Goal: Information Seeking & Learning: Find contact information

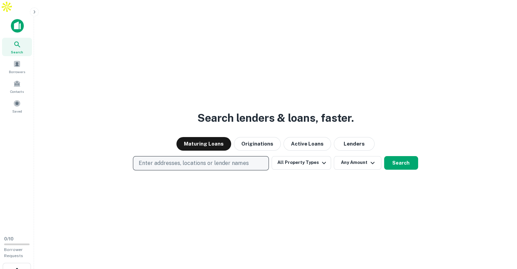
click at [190, 159] on p "Enter addresses, locations or lender names" at bounding box center [194, 163] width 110 height 8
click at [184, 159] on p "Enter addresses, locations or lender names" at bounding box center [194, 163] width 110 height 8
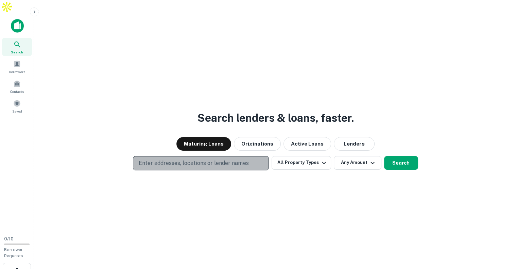
click at [184, 159] on p "Enter addresses, locations or lender names" at bounding box center [194, 163] width 110 height 8
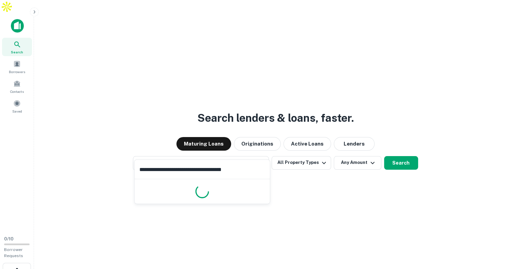
type input "**********"
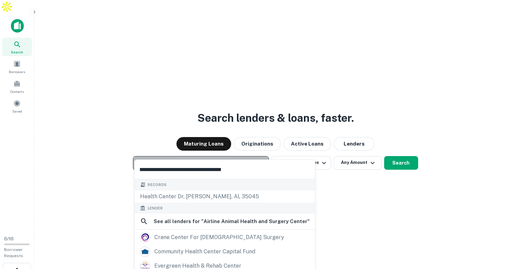
click at [179, 159] on p "Enter addresses, locations or lender names" at bounding box center [194, 163] width 110 height 8
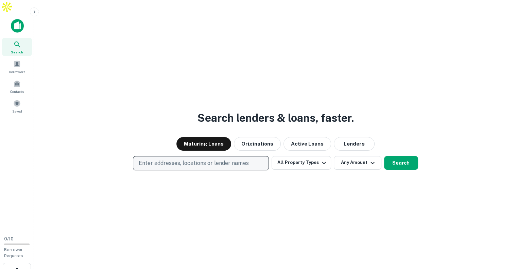
click at [168, 159] on p "Enter addresses, locations or lender names" at bounding box center [194, 163] width 110 height 8
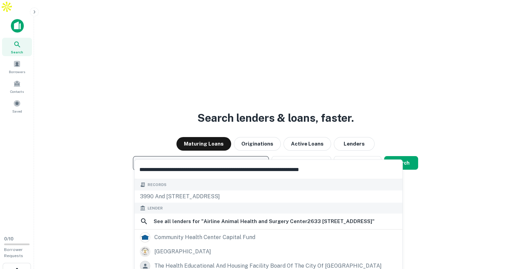
type input "**********"
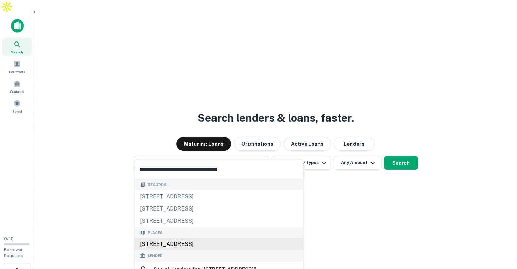
click at [220, 241] on div "2633 Viking Dr, Bossier City, LA 71111, USA" at bounding box center [219, 244] width 169 height 12
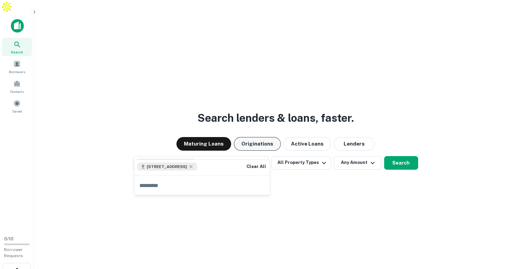
click at [264, 137] on button "Originations" at bounding box center [257, 144] width 47 height 14
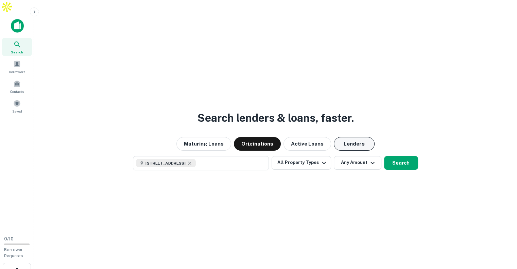
click at [360, 137] on button "Lenders" at bounding box center [354, 144] width 41 height 14
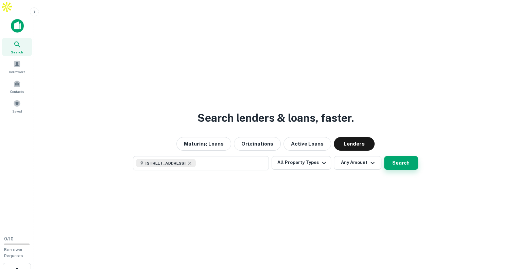
click at [403, 156] on button "Search" at bounding box center [401, 163] width 34 height 14
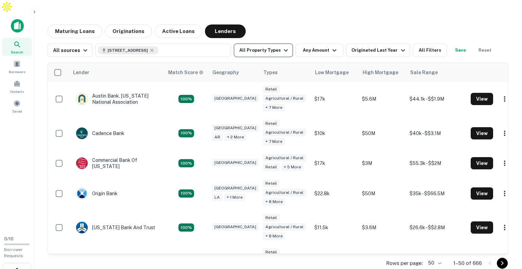
click at [282, 46] on icon "button" at bounding box center [286, 50] width 8 height 8
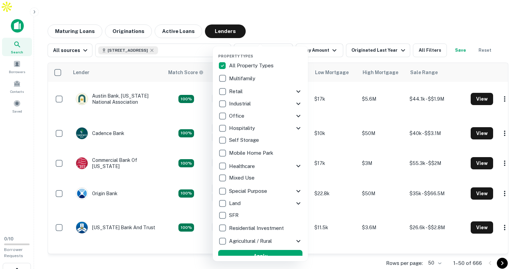
click at [295, 115] on icon at bounding box center [298, 116] width 8 height 8
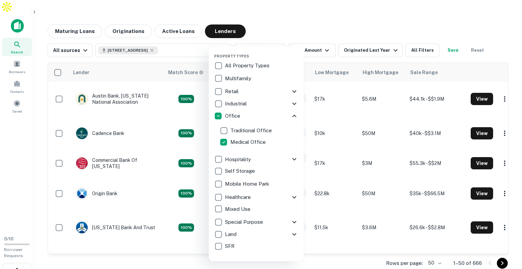
click at [291, 90] on icon at bounding box center [294, 91] width 8 height 8
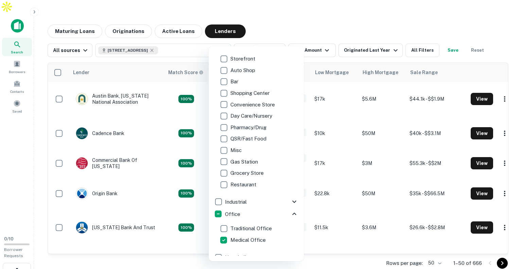
scroll to position [48, 0]
click at [258, 129] on p "Pharmacy/Drug" at bounding box center [248, 127] width 37 height 8
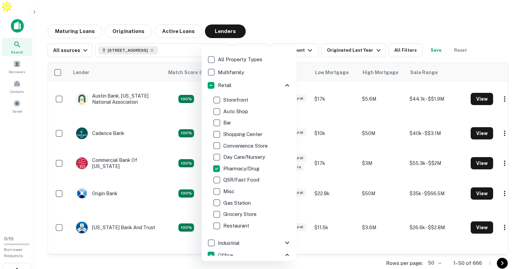
scroll to position [4, 0]
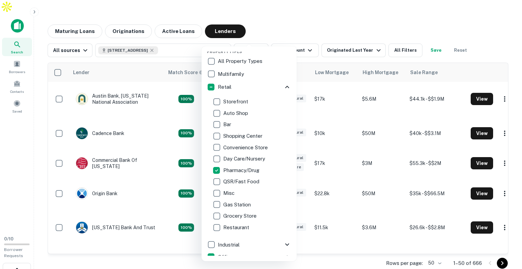
click at [224, 193] on p "Misc" at bounding box center [229, 193] width 13 height 8
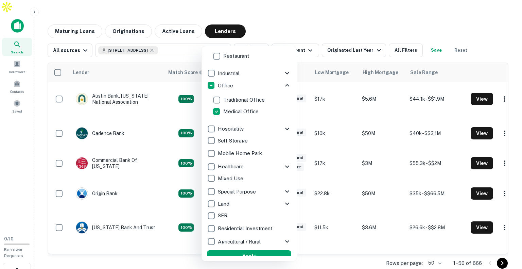
scroll to position [176, 0]
click at [283, 166] on icon at bounding box center [287, 166] width 8 height 8
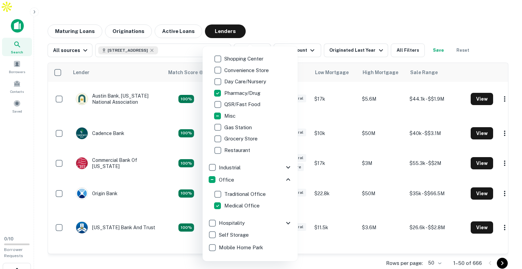
scroll to position [1, 0]
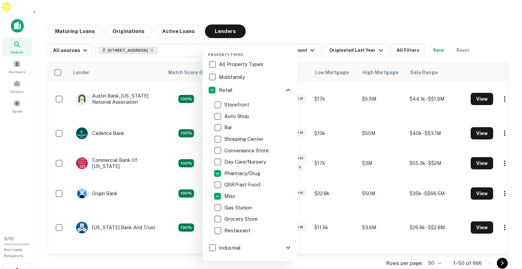
click at [233, 115] on p "Auto Shop" at bounding box center [237, 116] width 26 height 8
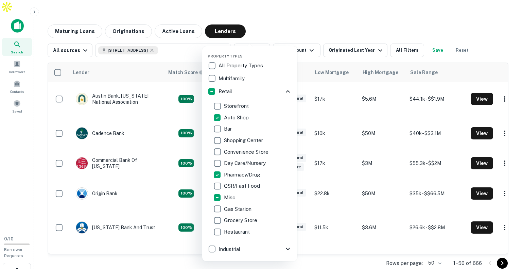
scroll to position [225, 0]
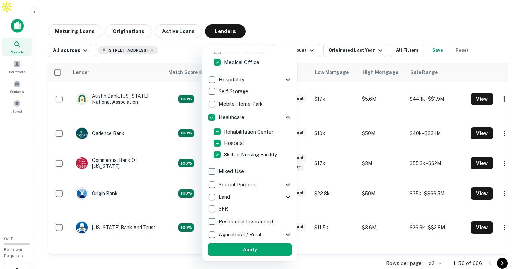
drag, startPoint x: 240, startPoint y: 251, endPoint x: 251, endPoint y: 228, distance: 26.0
click at [240, 251] on button "Apply" at bounding box center [250, 249] width 84 height 12
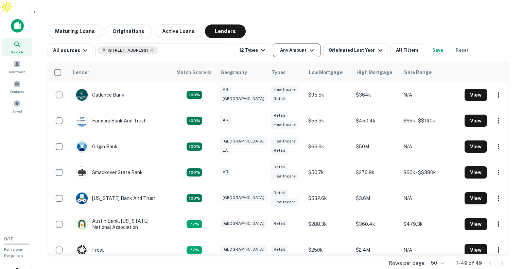
click at [299, 43] on button "Any Amount" at bounding box center [297, 50] width 48 height 14
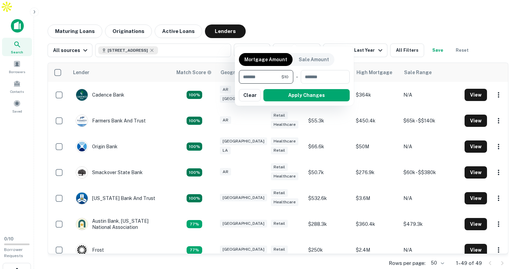
type input "*"
type input "******"
type input "*******"
click at [317, 93] on button "Apply Changes" at bounding box center [306, 95] width 86 height 12
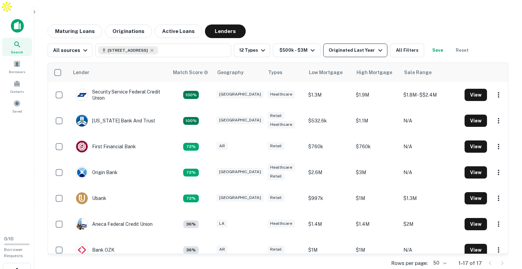
click at [355, 46] on div "Originated Last Year" at bounding box center [356, 50] width 55 height 8
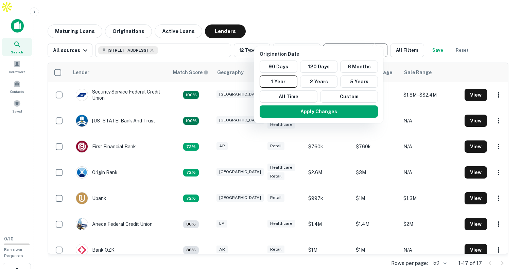
click at [355, 37] on div at bounding box center [261, 134] width 522 height 269
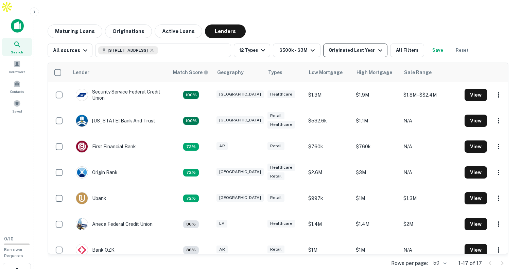
click at [363, 46] on div "Originated Last Year" at bounding box center [356, 50] width 55 height 8
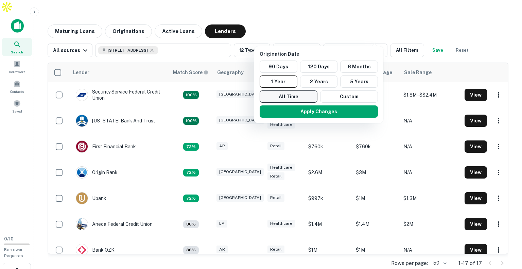
click at [305, 95] on button "All Time" at bounding box center [289, 96] width 58 height 12
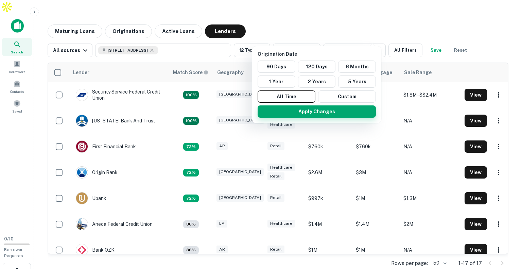
click at [313, 111] on button "Apply Changes" at bounding box center [317, 111] width 118 height 12
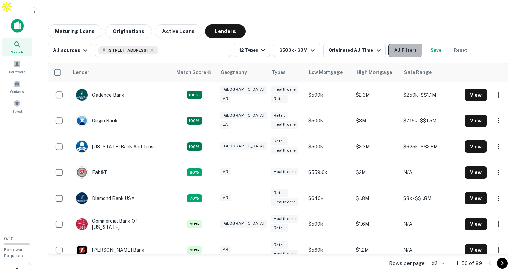
click at [398, 43] on button "All Filters" at bounding box center [405, 50] width 34 height 14
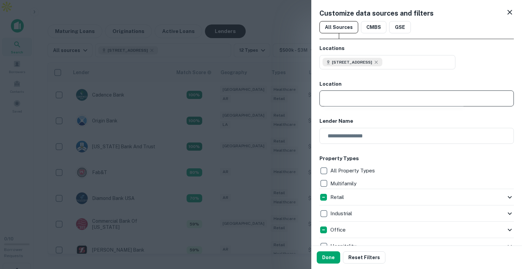
click at [391, 104] on input "text" at bounding box center [419, 98] width 190 height 16
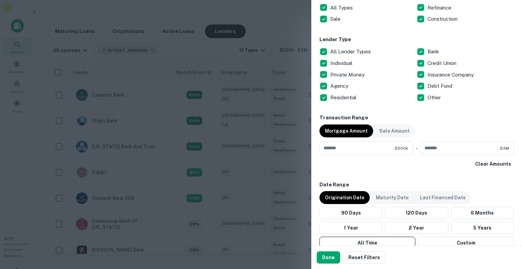
scroll to position [336, 0]
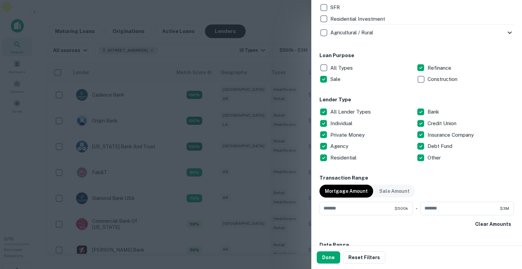
click at [331, 78] on p "Sale" at bounding box center [336, 79] width 12 height 8
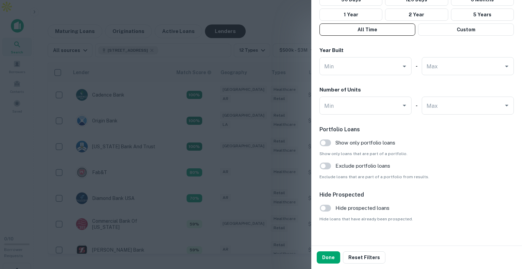
scroll to position [617, 0]
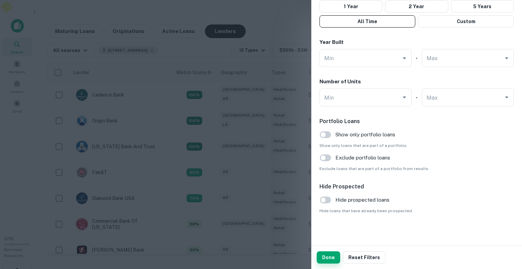
click at [330, 260] on button "Done" at bounding box center [328, 257] width 23 height 12
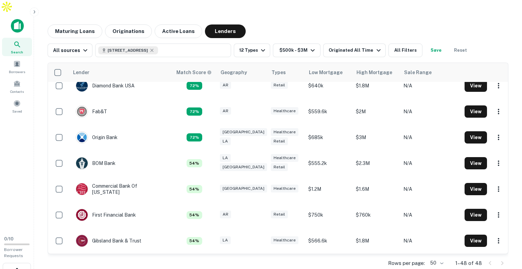
scroll to position [87, 0]
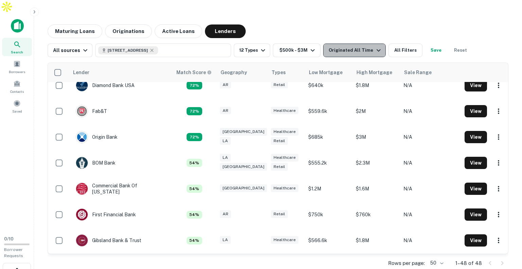
click at [354, 43] on button "Originated All Time" at bounding box center [354, 50] width 62 height 14
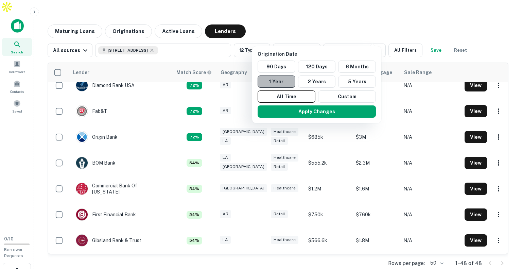
click at [288, 83] on button "1 Year" at bounding box center [277, 81] width 38 height 12
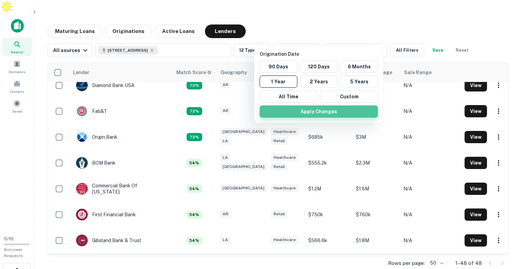
click at [310, 112] on button "Apply Changes" at bounding box center [319, 111] width 118 height 12
click at [442, 14] on div at bounding box center [261, 134] width 522 height 269
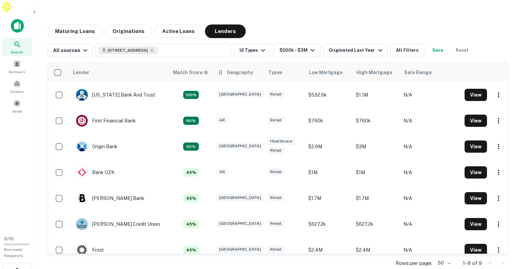
click at [235, 63] on th "Geography" at bounding box center [238, 72] width 51 height 19
click at [298, 43] on button "$500k - $3M" at bounding box center [297, 50] width 48 height 14
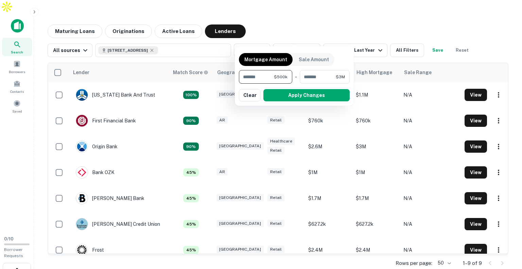
click at [256, 41] on div at bounding box center [261, 134] width 522 height 269
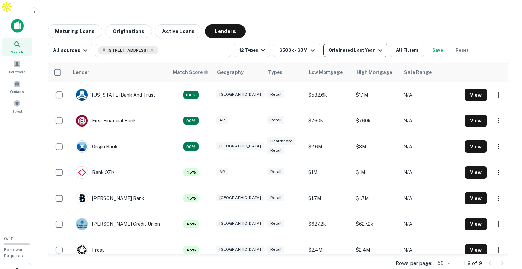
click at [342, 46] on div "Originated Last Year" at bounding box center [356, 50] width 55 height 8
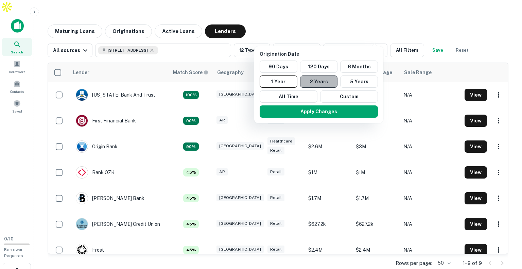
click at [333, 84] on button "2 Years" at bounding box center [319, 81] width 38 height 12
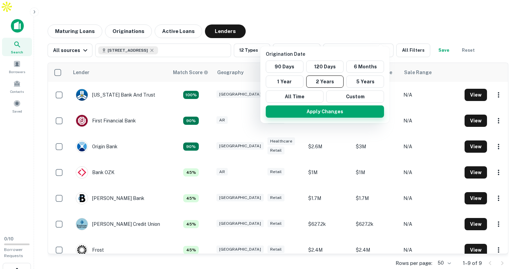
click at [349, 114] on button "Apply Changes" at bounding box center [325, 111] width 118 height 12
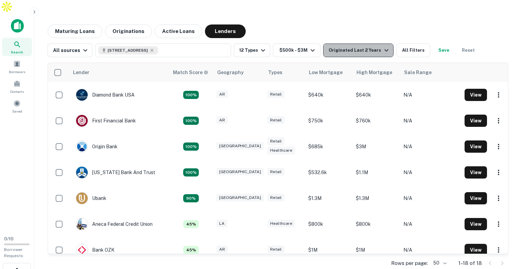
click at [359, 46] on div "Originated Last 2 Years" at bounding box center [360, 50] width 62 height 8
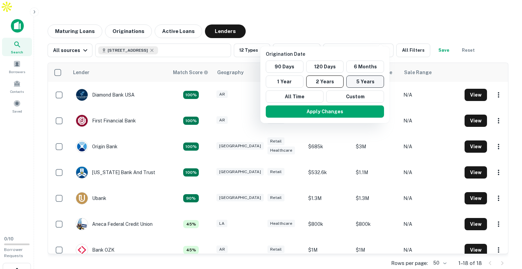
click at [364, 82] on button "5 Years" at bounding box center [365, 81] width 38 height 12
click at [380, 18] on div at bounding box center [261, 134] width 522 height 269
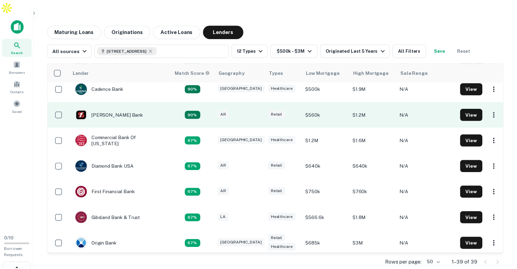
scroll to position [33, 0]
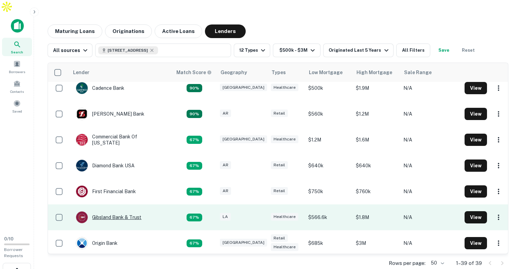
click at [119, 211] on div "Gibsland Bank & Trust" at bounding box center [109, 217] width 66 height 12
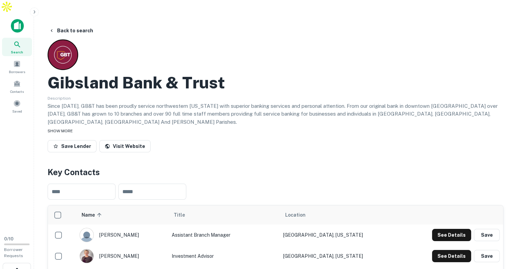
click at [71, 128] on span "SHOW MORE" at bounding box center [60, 130] width 25 height 5
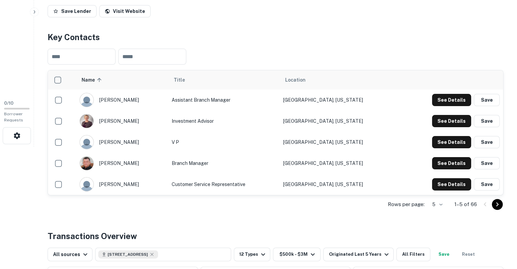
scroll to position [136, 0]
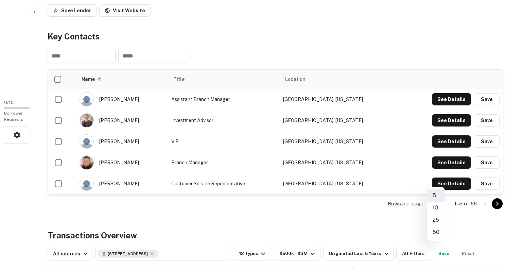
click at [434, 234] on li "50" at bounding box center [436, 232] width 18 height 12
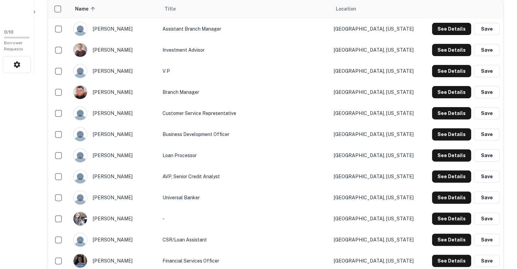
scroll to position [206, 0]
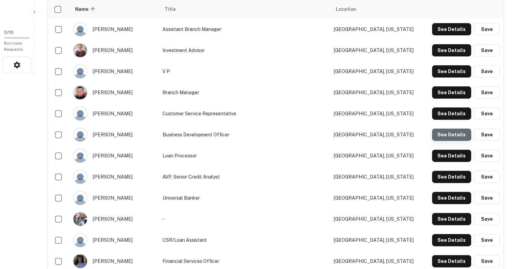
click at [438, 128] on button "See Details" at bounding box center [451, 134] width 39 height 12
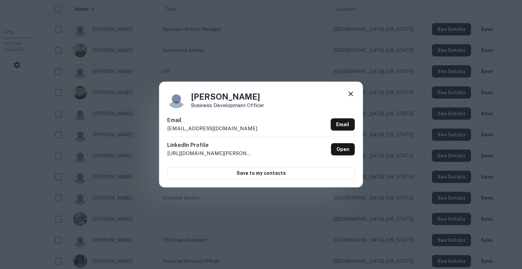
click at [349, 88] on div "Randy Robinson Business Development Officer Email rrobinson@gbt.bank Email Link…" at bounding box center [261, 134] width 204 height 105
click at [349, 95] on icon at bounding box center [350, 93] width 5 height 5
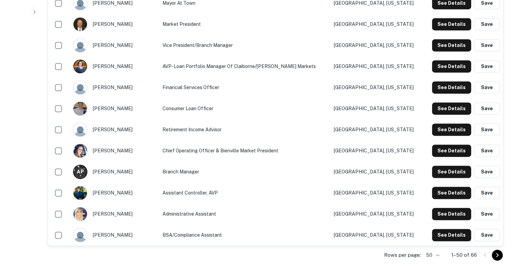
scroll to position [1033, 0]
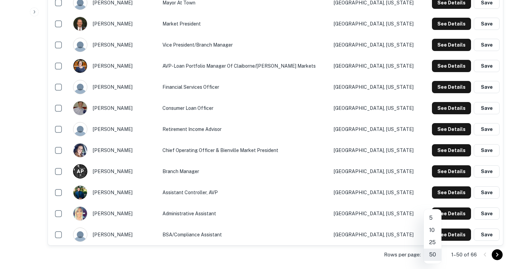
click at [470, 241] on div at bounding box center [261, 134] width 522 height 269
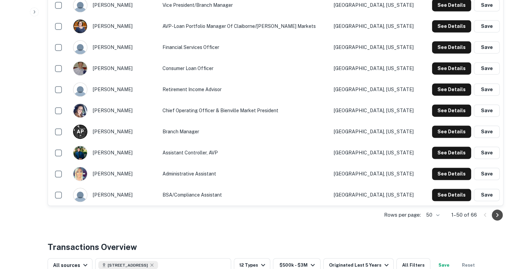
click at [498, 211] on icon "Go to next page" at bounding box center [497, 215] width 8 height 8
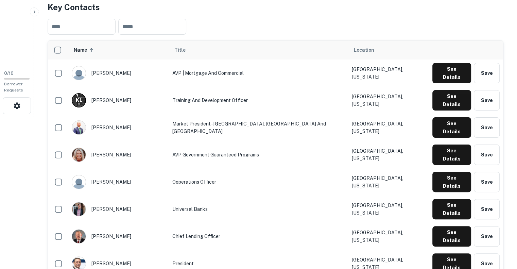
scroll to position [164, 0]
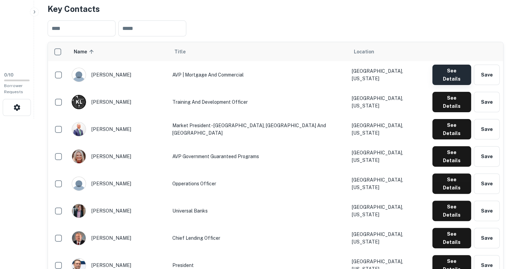
click at [443, 65] on button "See Details" at bounding box center [451, 75] width 39 height 20
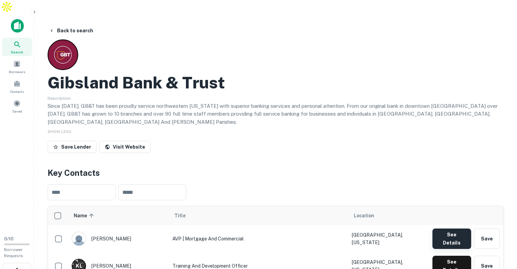
click at [449, 228] on button "See Details" at bounding box center [451, 238] width 39 height 20
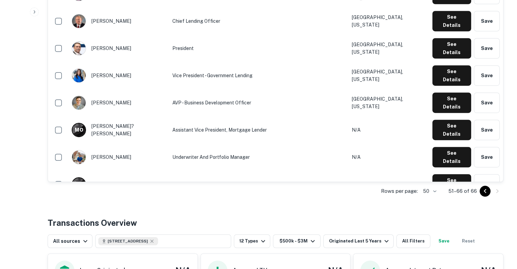
scroll to position [381, 0]
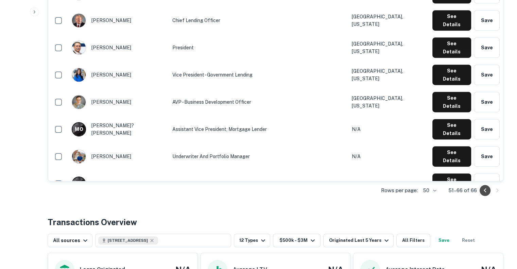
click at [483, 186] on icon "Go to previous page" at bounding box center [485, 190] width 8 height 8
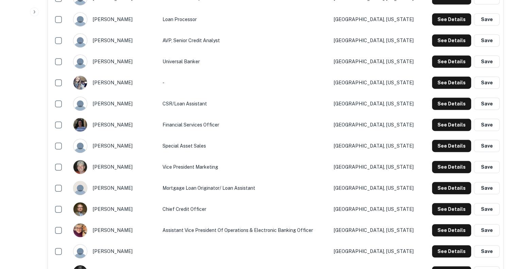
scroll to position [341, 0]
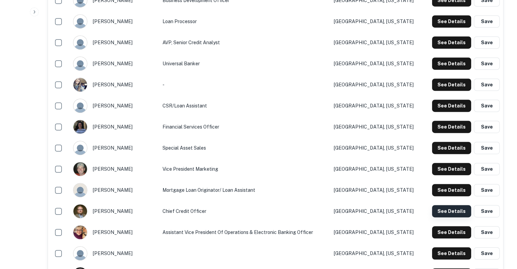
click at [453, 205] on button "See Details" at bounding box center [451, 211] width 39 height 12
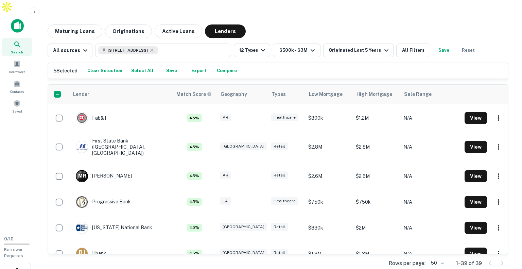
scroll to position [264, 0]
click at [215, 66] on button "Compare" at bounding box center [226, 71] width 23 height 10
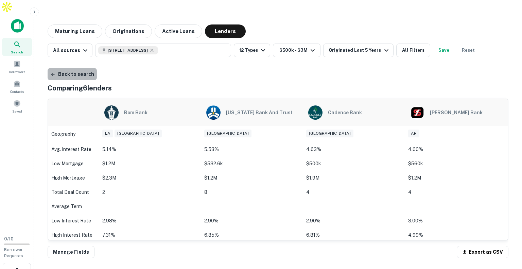
click at [78, 68] on button "Back to search" at bounding box center [72, 74] width 49 height 12
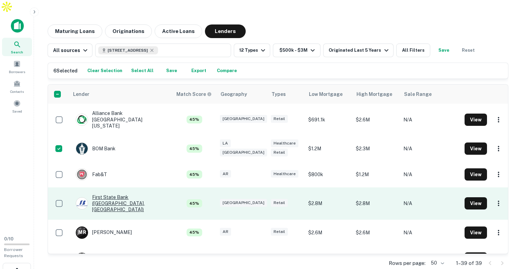
scroll to position [206, 0]
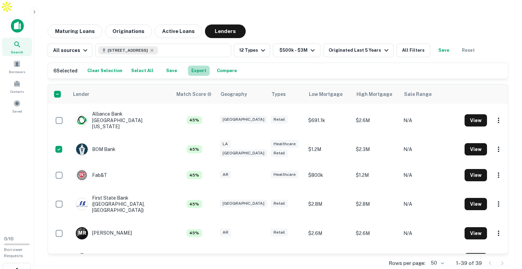
click at [195, 66] on button "Export" at bounding box center [199, 71] width 22 height 10
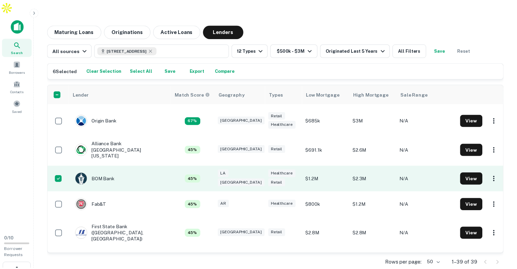
scroll to position [186, 0]
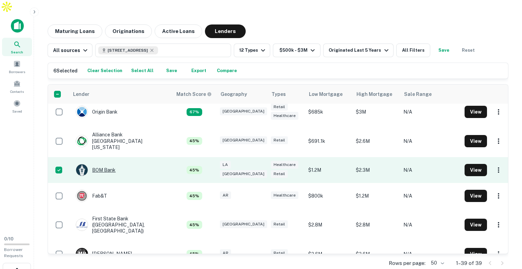
click at [104, 164] on div "BOM Bank" at bounding box center [96, 170] width 40 height 12
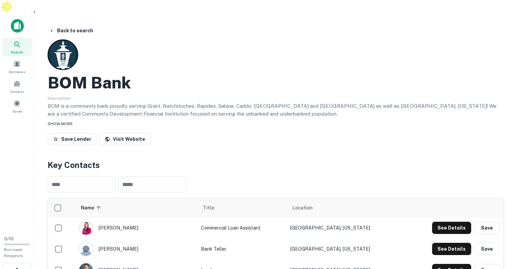
click at [66, 121] on span "SHOW MORE" at bounding box center [60, 123] width 25 height 5
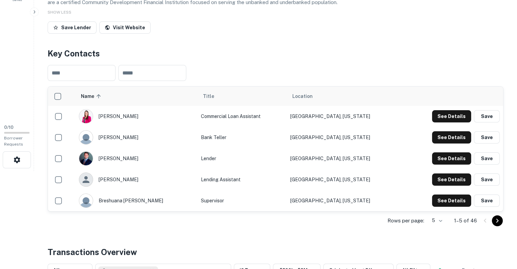
scroll to position [116, 0]
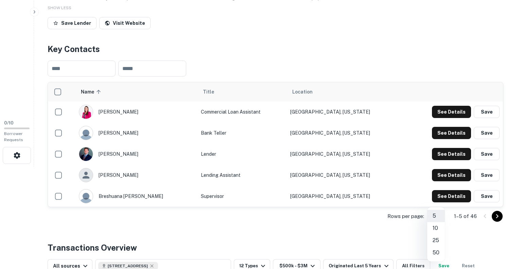
click at [443, 153] on body "Search Borrowers Contacts Saved 0 / 10 Borrower Requests Back to search BOM Ban…" at bounding box center [261, 18] width 522 height 269
click at [438, 251] on li "50" at bounding box center [436, 252] width 18 height 12
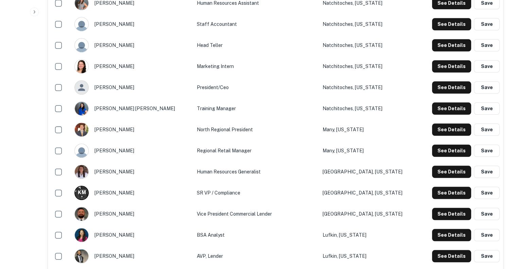
scroll to position [666, 0]
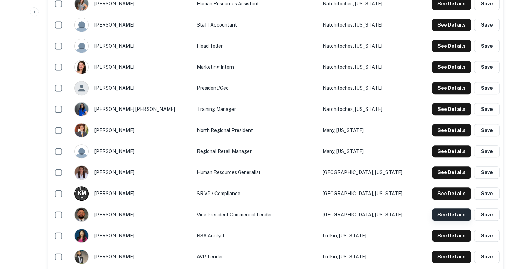
click at [437, 208] on button "See Details" at bounding box center [451, 214] width 39 height 12
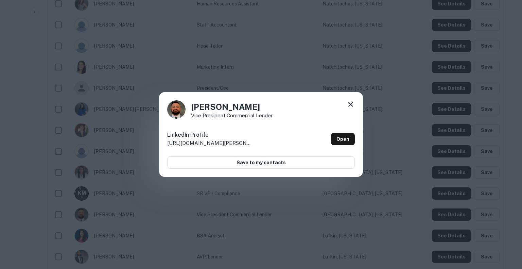
click at [348, 105] on icon at bounding box center [351, 104] width 8 height 8
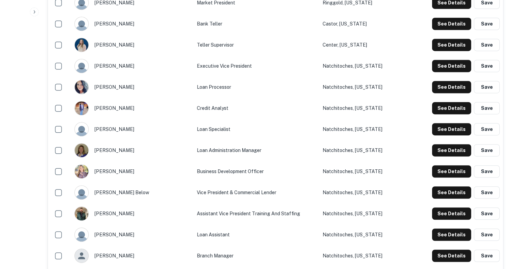
scroll to position [387, 0]
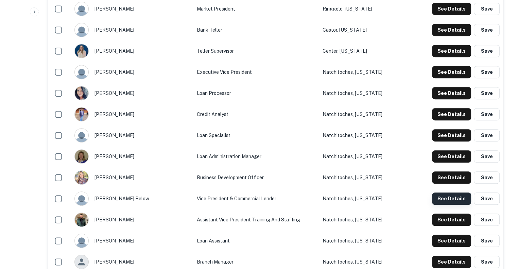
click at [455, 192] on button "See Details" at bounding box center [451, 198] width 39 height 12
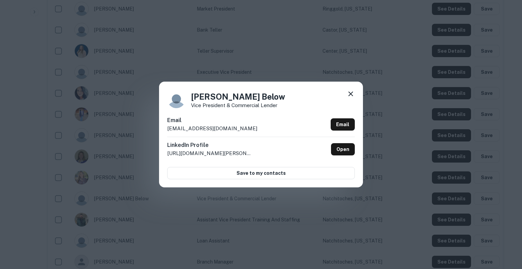
click at [348, 93] on icon at bounding box center [351, 94] width 8 height 8
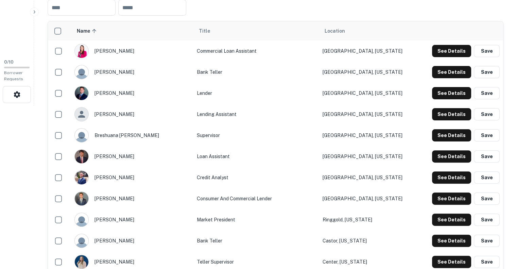
scroll to position [176, 0]
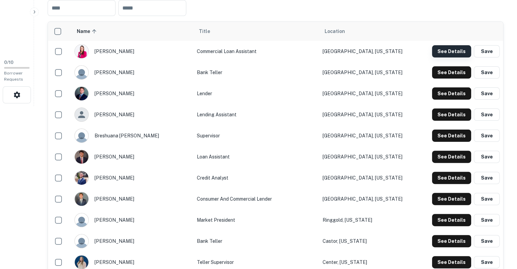
click at [434, 45] on button "See Details" at bounding box center [451, 51] width 39 height 12
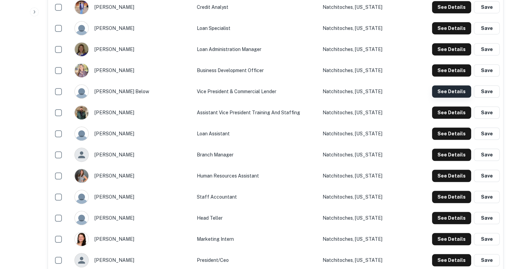
scroll to position [483, 0]
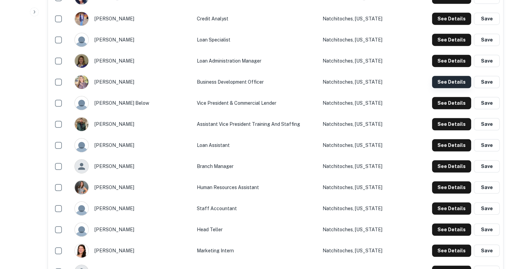
click at [448, 76] on button "See Details" at bounding box center [451, 82] width 39 height 12
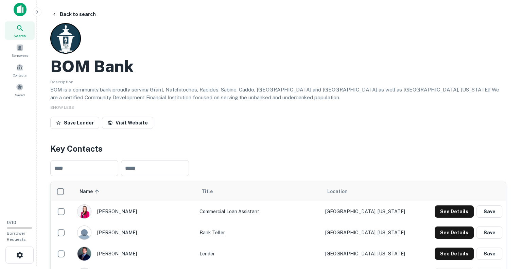
scroll to position [0, 0]
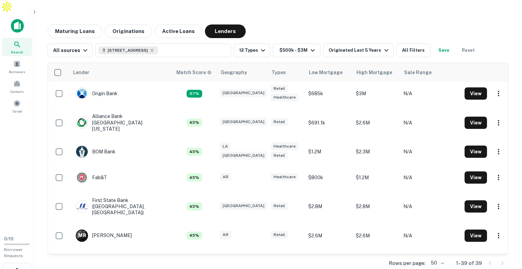
scroll to position [186, 0]
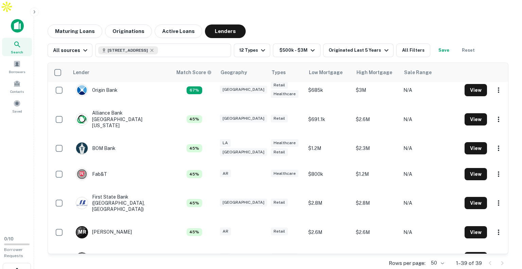
drag, startPoint x: 39, startPoint y: 0, endPoint x: 303, endPoint y: 20, distance: 265.1
click at [303, 24] on div "Maturing Loans Originations Active Loans Lenders" at bounding box center [278, 31] width 461 height 14
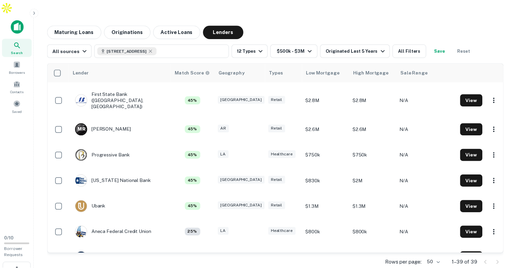
scroll to position [289, 0]
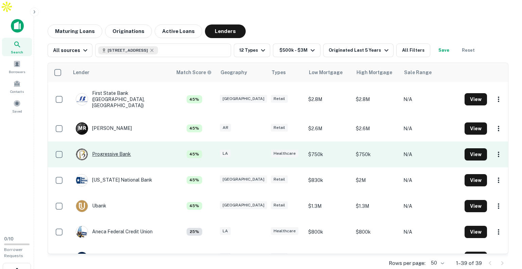
click at [120, 148] on div "Progressive Bank" at bounding box center [103, 154] width 55 height 12
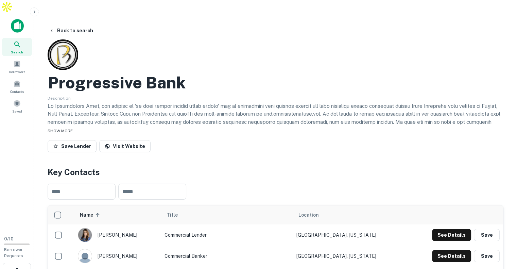
click at [66, 128] on span "SHOW MORE" at bounding box center [60, 130] width 25 height 5
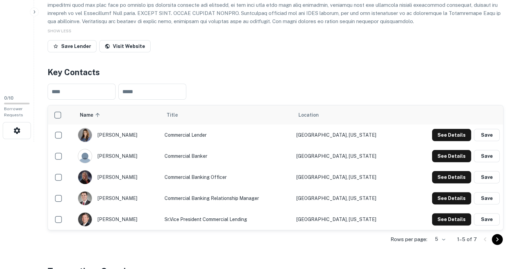
scroll to position [146, 0]
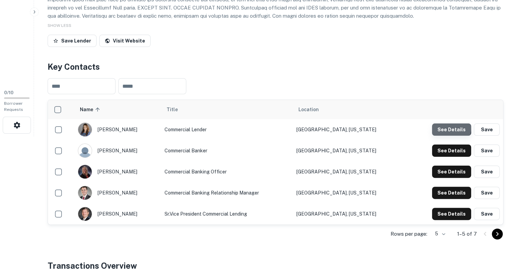
click at [445, 123] on button "See Details" at bounding box center [451, 129] width 39 height 12
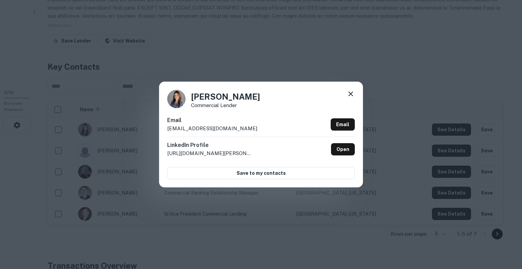
click at [350, 95] on icon at bounding box center [351, 94] width 8 height 8
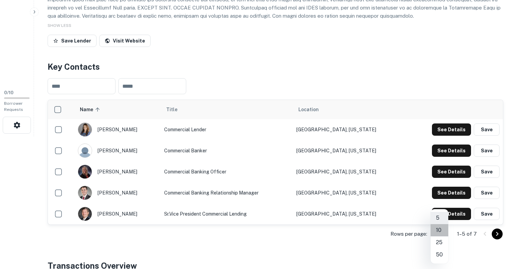
click at [439, 231] on li "10" at bounding box center [440, 230] width 18 height 12
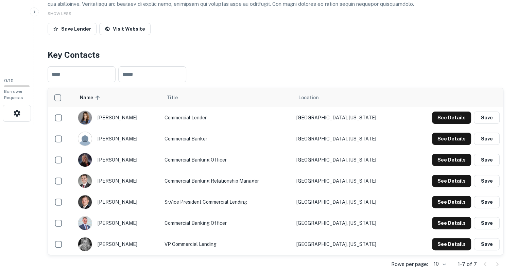
scroll to position [158, 0]
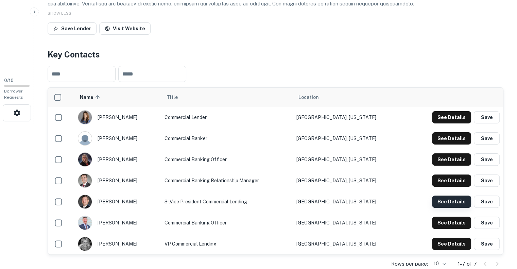
click at [445, 195] on button "See Details" at bounding box center [451, 201] width 39 height 12
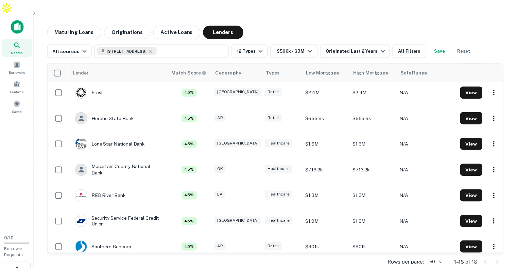
scroll to position [293, 0]
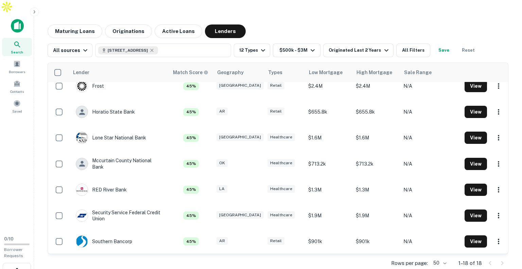
click at [135, 177] on td "RED River Bank" at bounding box center [119, 190] width 100 height 26
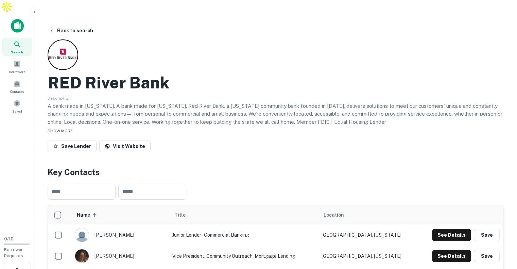
click at [66, 128] on span "SHOW MORE" at bounding box center [60, 130] width 25 height 5
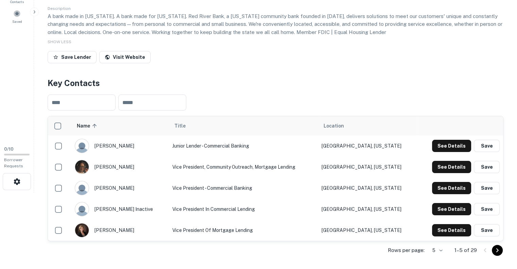
scroll to position [90, 0]
click at [441, 224] on button "See Details" at bounding box center [451, 230] width 39 height 12
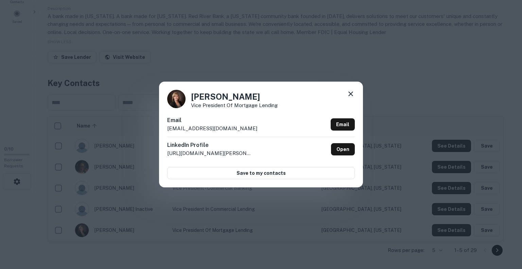
click at [354, 92] on icon at bounding box center [351, 94] width 8 height 8
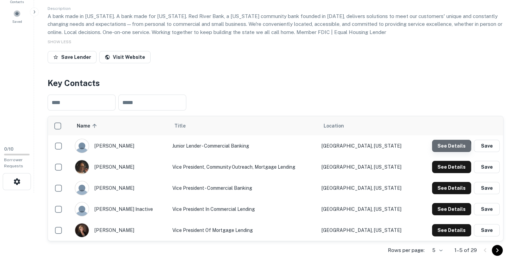
click at [442, 140] on button "See Details" at bounding box center [451, 146] width 39 height 12
click at [442, 161] on button "See Details" at bounding box center [451, 167] width 39 height 12
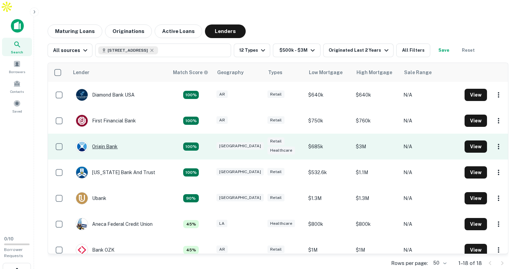
click at [110, 140] on div "Origin Bank" at bounding box center [97, 146] width 42 height 12
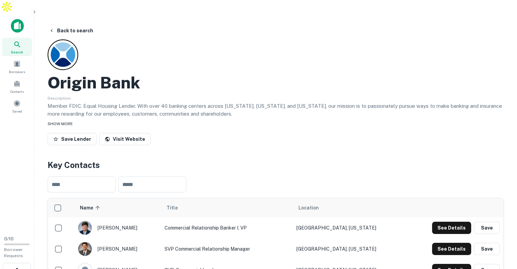
click at [68, 121] on span "SHOW MORE" at bounding box center [60, 123] width 25 height 5
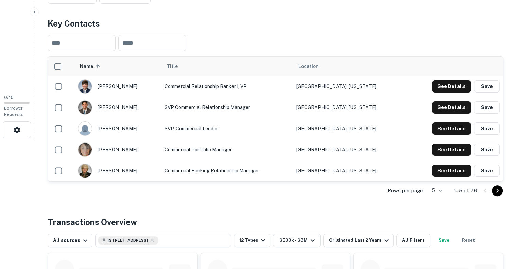
scroll to position [142, 0]
click at [445, 181] on div "Rows per page: 5 * 1–5 of 76" at bounding box center [276, 190] width 456 height 18
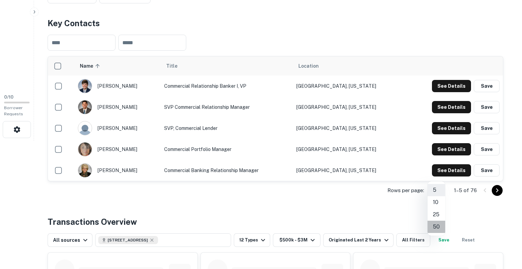
click at [437, 227] on li "50" at bounding box center [437, 227] width 18 height 12
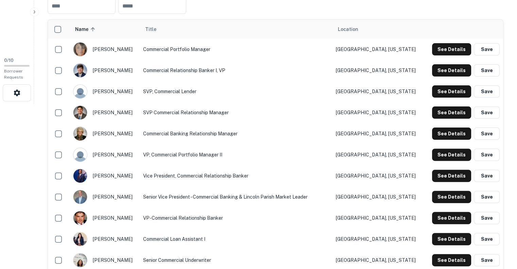
scroll to position [179, 0]
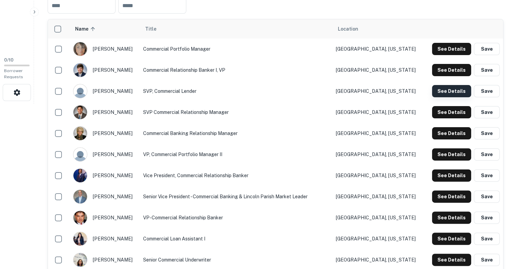
drag, startPoint x: 449, startPoint y: 56, endPoint x: 445, endPoint y: 72, distance: 16.4
click at [447, 64] on button "See Details" at bounding box center [451, 70] width 39 height 12
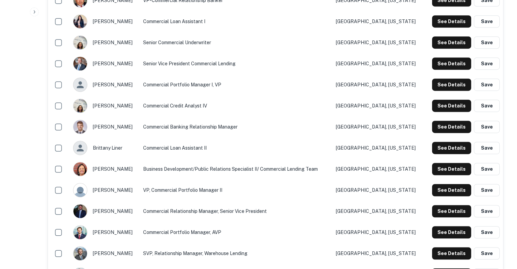
scroll to position [397, 0]
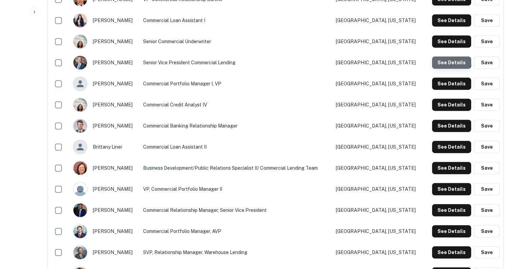
click at [443, 56] on button "See Details" at bounding box center [451, 62] width 39 height 12
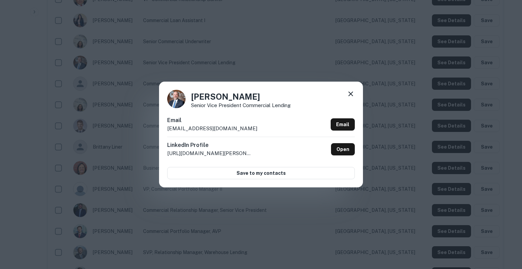
click at [321, 75] on div "Rick Guillot Senior Vice President Commercial Lending Email rguillot@originbank…" at bounding box center [261, 134] width 522 height 269
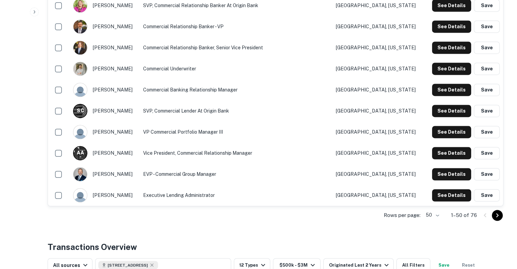
scroll to position [1067, 0]
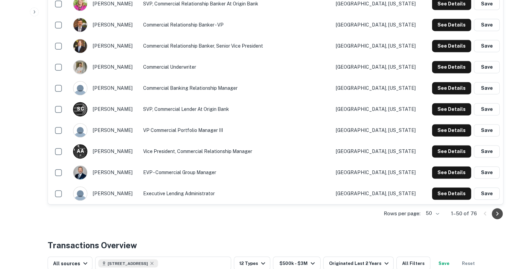
click at [500, 209] on icon "Go to next page" at bounding box center [497, 213] width 8 height 8
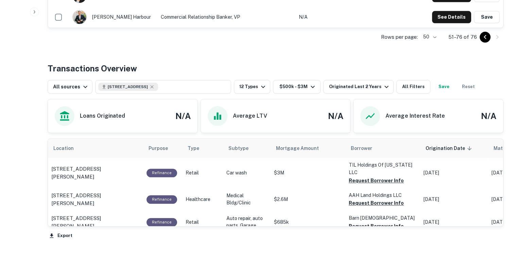
scroll to position [760, 0]
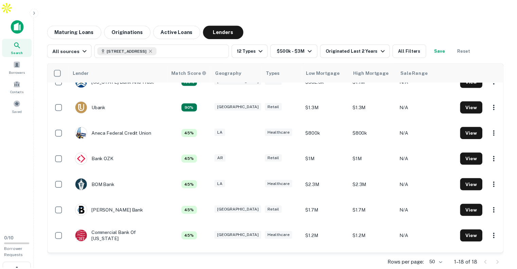
scroll to position [91, 0]
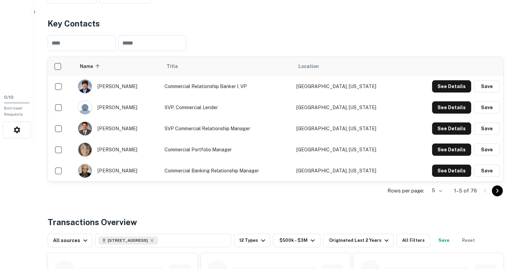
scroll to position [144, 0]
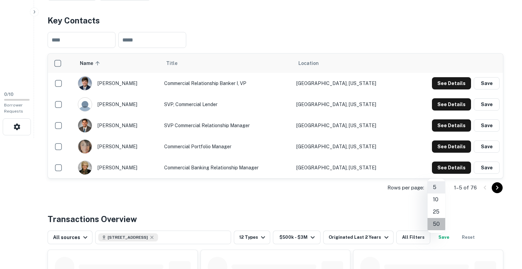
click at [438, 223] on li "50" at bounding box center [437, 224] width 18 height 12
type input "**"
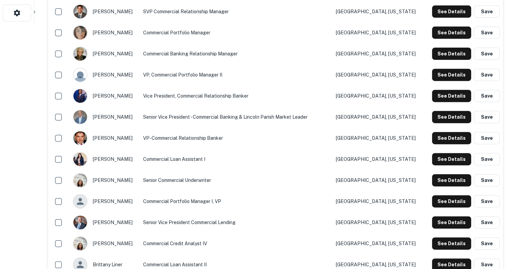
scroll to position [259, 0]
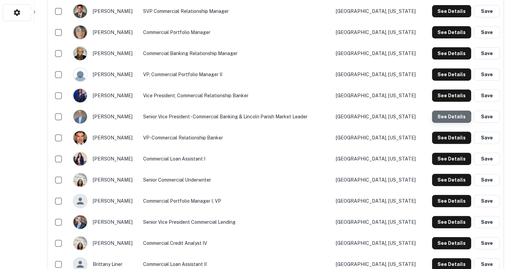
click at [449, 110] on button "See Details" at bounding box center [451, 116] width 39 height 12
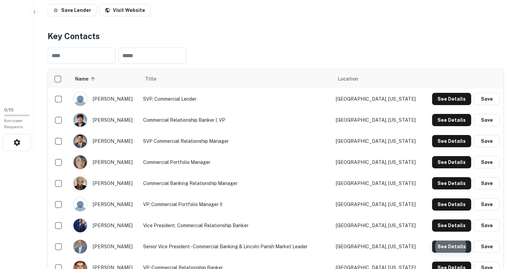
scroll to position [117, 0]
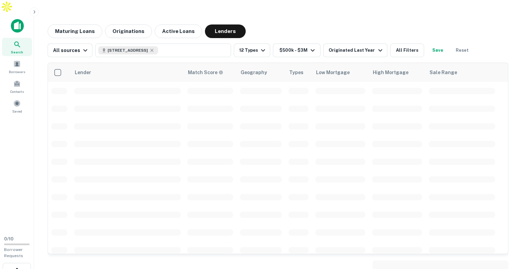
scroll to position [60, 0]
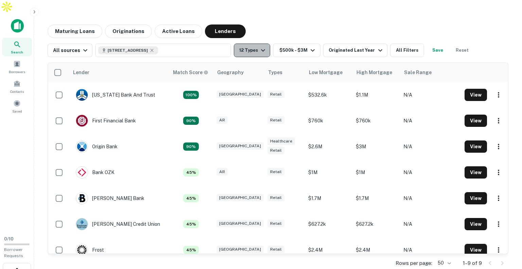
click at [244, 43] on button "12 Types" at bounding box center [252, 50] width 36 height 14
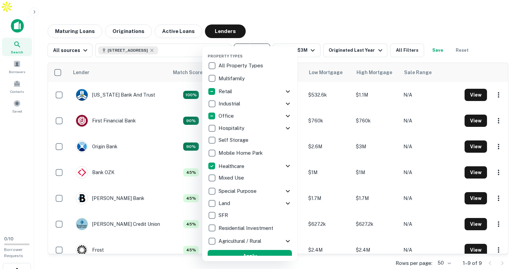
click at [244, 40] on div at bounding box center [261, 134] width 522 height 269
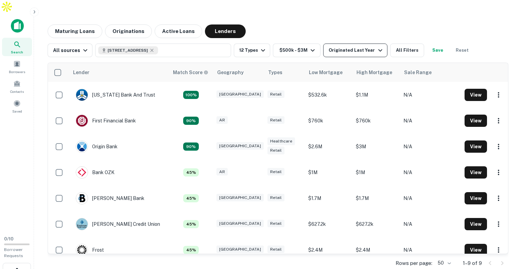
click at [352, 46] on div "Originated Last Year" at bounding box center [356, 50] width 55 height 8
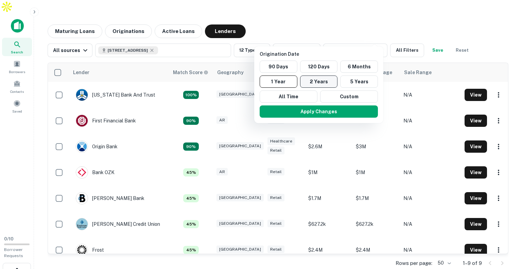
click at [320, 81] on button "2 Years" at bounding box center [319, 81] width 38 height 12
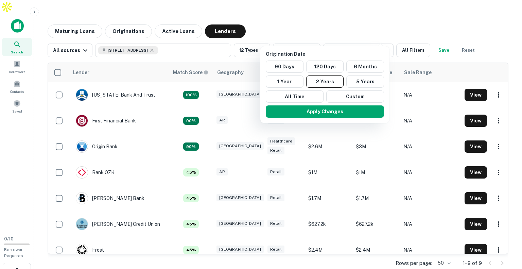
click at [379, 12] on div at bounding box center [261, 134] width 522 height 269
click at [328, 106] on button "Apply Changes" at bounding box center [325, 111] width 118 height 12
click at [326, 113] on button "Apply Changes" at bounding box center [325, 111] width 118 height 12
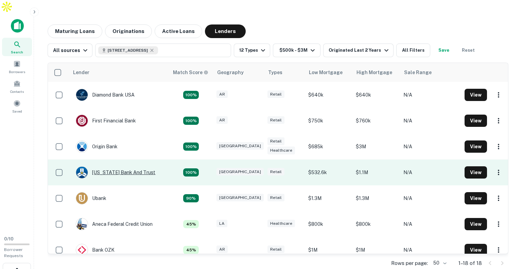
click at [128, 166] on div "[US_STATE] Bank And Trust" at bounding box center [116, 172] width 80 height 12
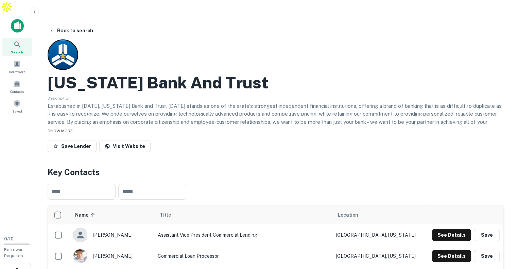
click at [67, 128] on span "SHOW MORE" at bounding box center [60, 130] width 25 height 5
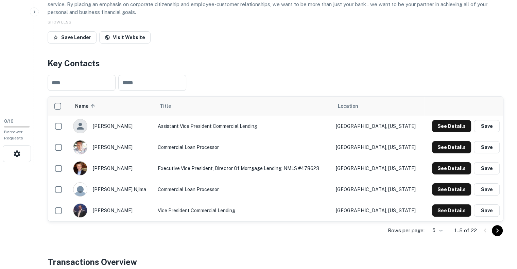
scroll to position [118, 0]
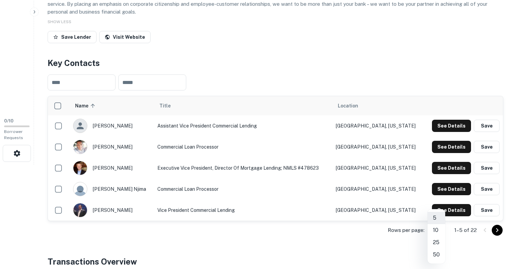
click at [433, 151] on body "Search Borrowers Contacts Saved 0 / 10 Borrower Requests Back to search Texas B…" at bounding box center [261, 16] width 522 height 269
click at [438, 245] on li "25" at bounding box center [437, 242] width 18 height 12
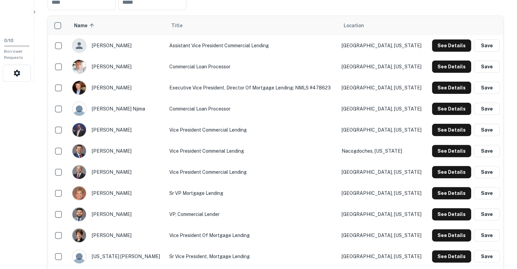
scroll to position [198, 0]
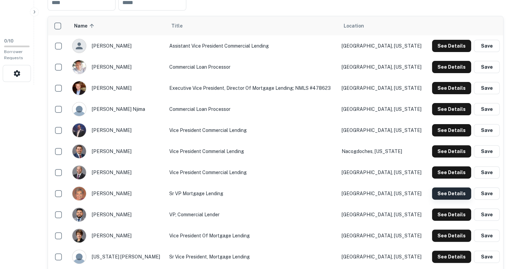
click at [456, 187] on button "See Details" at bounding box center [451, 193] width 39 height 12
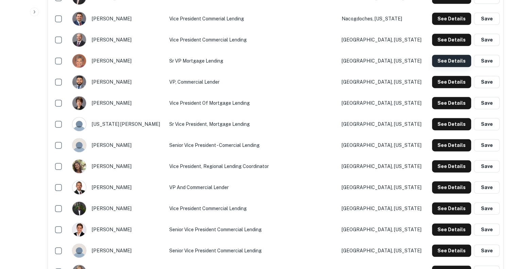
scroll to position [331, 0]
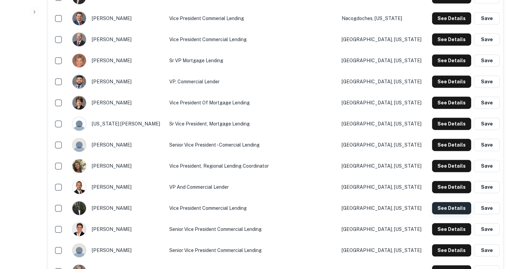
click at [455, 202] on button "See Details" at bounding box center [451, 208] width 39 height 12
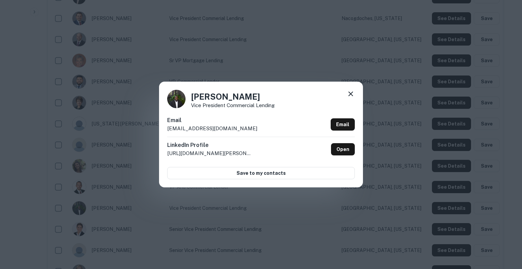
click at [352, 98] on div at bounding box center [351, 95] width 8 height 11
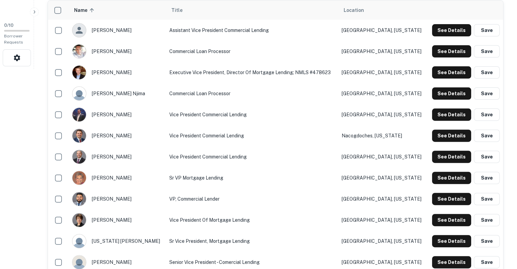
scroll to position [218, 0]
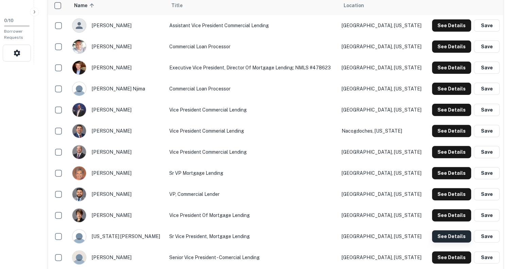
click at [449, 230] on button "See Details" at bounding box center [451, 236] width 39 height 12
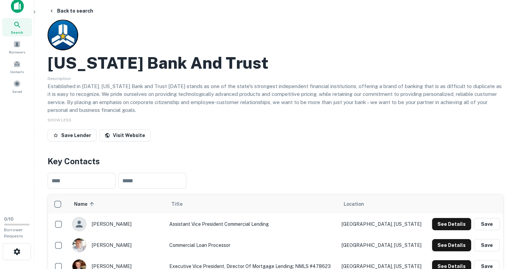
scroll to position [0, 0]
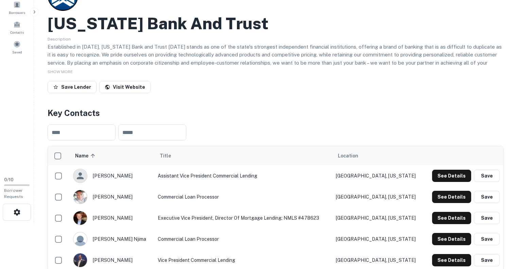
scroll to position [115, 0]
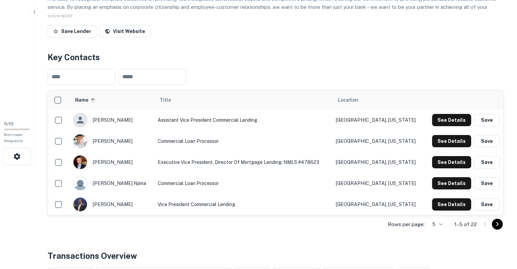
click at [438, 154] on body "Search Borrowers Contacts Saved 0 / 10 Borrower Requests Back to search Texas B…" at bounding box center [258, 19] width 517 height 269
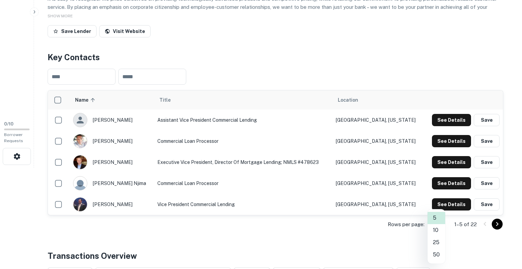
click at [437, 240] on li "25" at bounding box center [437, 242] width 18 height 12
type input "**"
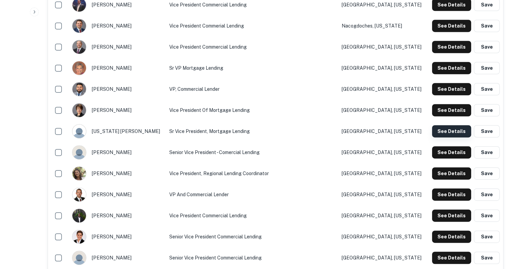
scroll to position [311, 0]
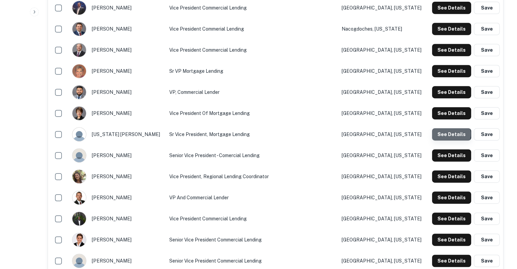
click at [448, 128] on button "See Details" at bounding box center [451, 134] width 39 height 12
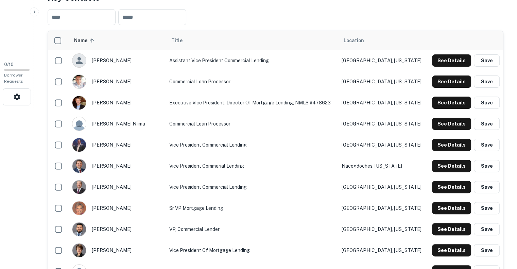
scroll to position [175, 0]
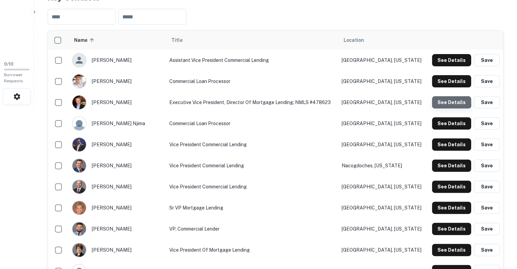
click at [444, 96] on button "See Details" at bounding box center [451, 102] width 39 height 12
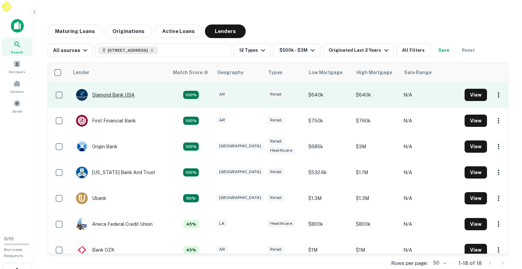
click at [118, 89] on div "Diamond Bank USA" at bounding box center [105, 95] width 59 height 12
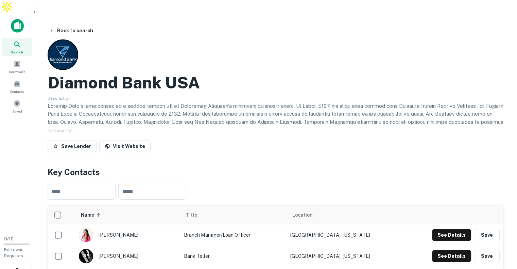
scroll to position [10, 0]
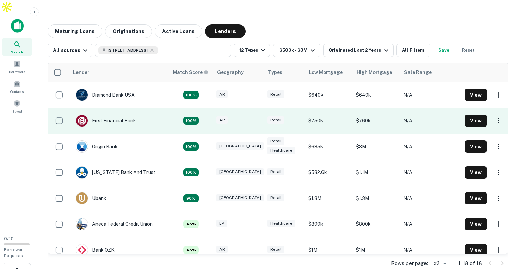
click at [110, 115] on div "First Financial Bank" at bounding box center [106, 121] width 60 height 12
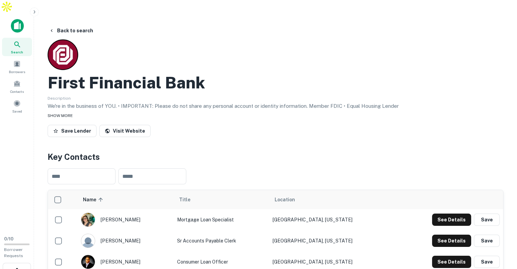
click at [66, 113] on span "SHOW MORE" at bounding box center [60, 115] width 25 height 5
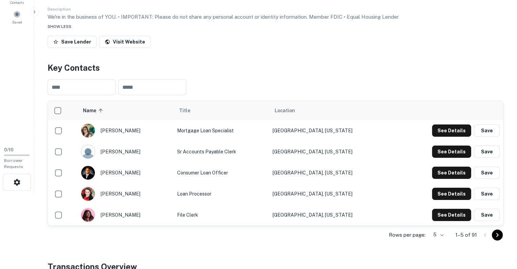
scroll to position [89, 0]
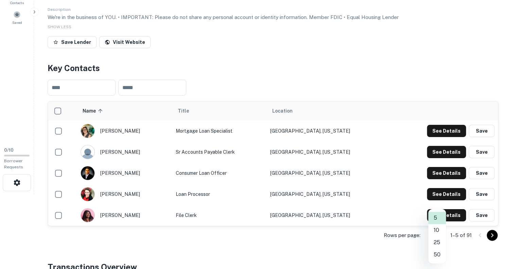
click at [439, 180] on body "Search Borrowers Contacts Saved 0 / 10 Borrower Requests Back to search First F…" at bounding box center [258, 45] width 517 height 269
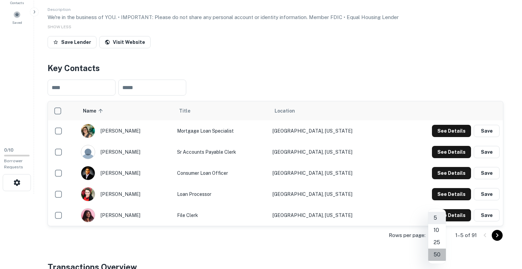
click at [439, 254] on li "50" at bounding box center [437, 254] width 18 height 12
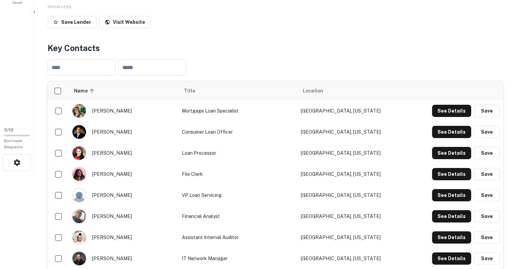
scroll to position [109, 0]
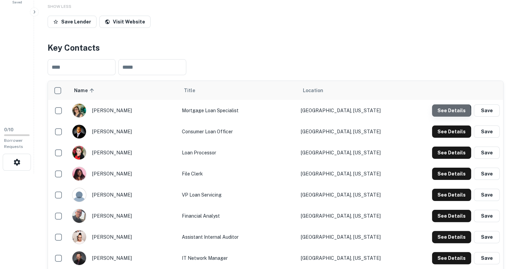
click at [439, 104] on button "See Details" at bounding box center [451, 110] width 39 height 12
click at [444, 125] on button "See Details" at bounding box center [451, 131] width 39 height 12
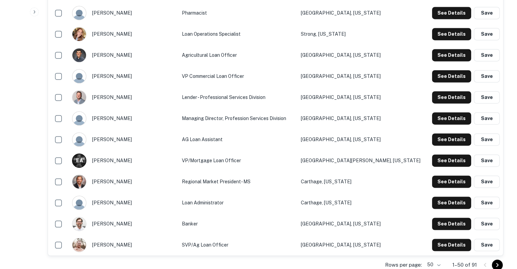
scroll to position [1009, 0]
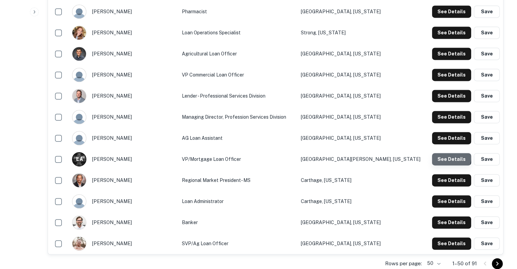
click at [449, 153] on button "See Details" at bounding box center [451, 159] width 39 height 12
click at [498, 261] on icon "Go to next page" at bounding box center [497, 263] width 2 height 4
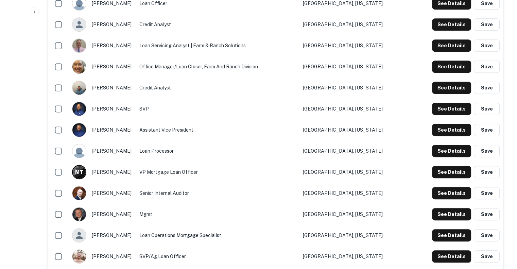
scroll to position [322, 0]
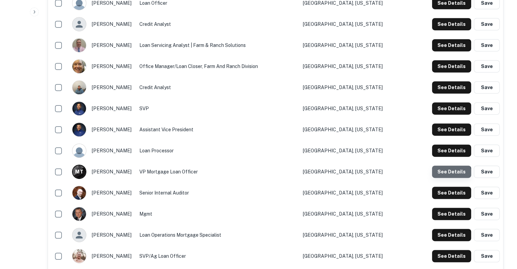
click at [451, 166] on button "See Details" at bounding box center [451, 172] width 39 height 12
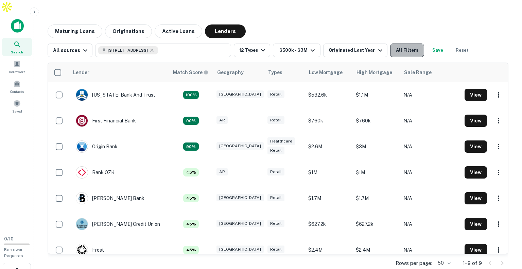
click at [401, 43] on button "All Filters" at bounding box center [407, 50] width 34 height 14
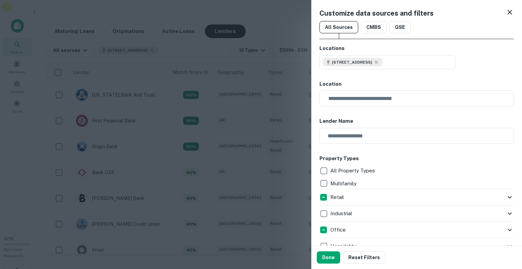
click at [506, 13] on icon at bounding box center [510, 12] width 8 height 8
click at [507, 12] on icon at bounding box center [509, 12] width 5 height 5
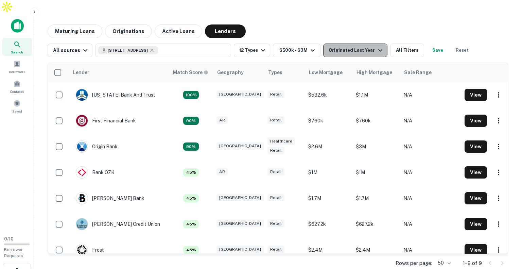
click at [376, 46] on icon "button" at bounding box center [380, 50] width 8 height 8
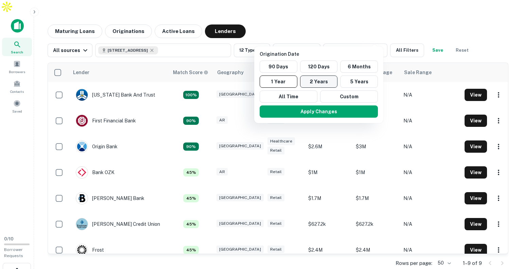
click at [324, 84] on button "2 Years" at bounding box center [319, 81] width 38 height 12
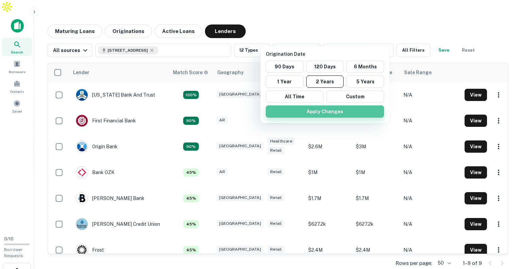
click at [330, 111] on button "Apply Changes" at bounding box center [325, 111] width 118 height 12
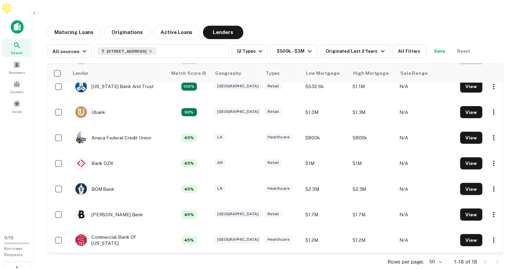
scroll to position [90, 0]
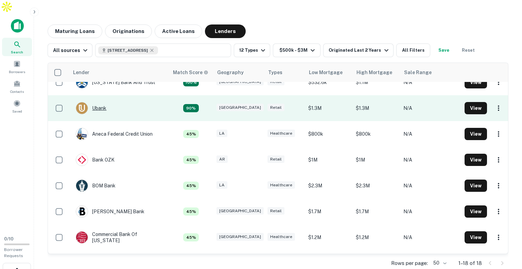
click at [99, 102] on div "Ubank" at bounding box center [91, 108] width 31 height 12
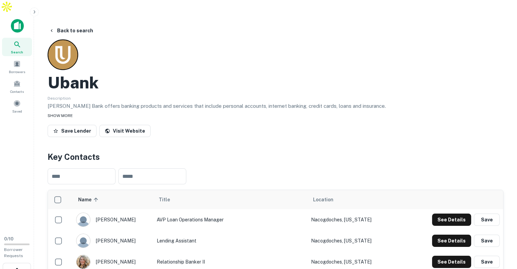
click at [58, 113] on span "SHOW MORE" at bounding box center [60, 115] width 25 height 5
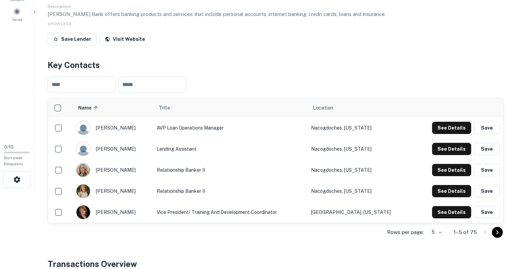
scroll to position [92, 0]
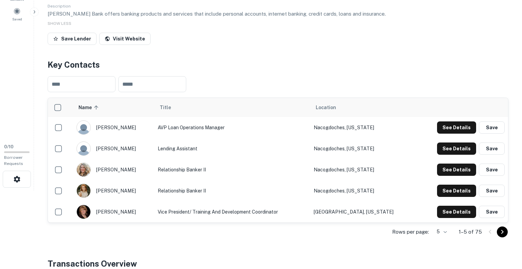
click at [439, 177] on body "Search Borrowers Contacts Saved 0 / 10 Borrower Requests Back to search Ubank D…" at bounding box center [261, 42] width 522 height 269
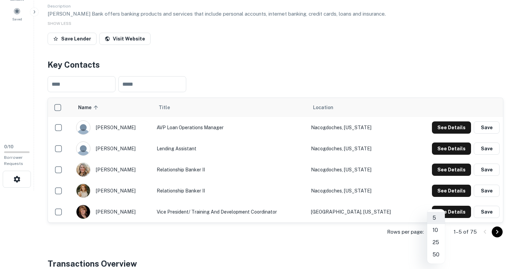
click at [439, 253] on li "50" at bounding box center [436, 254] width 18 height 12
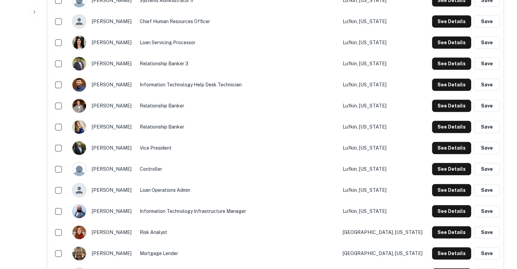
scroll to position [816, 0]
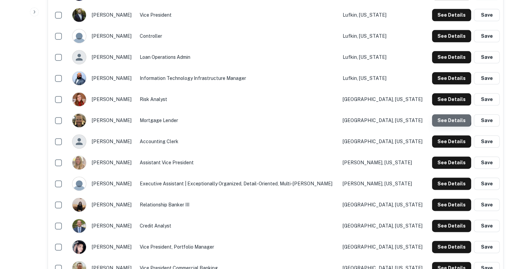
click at [443, 114] on button "See Details" at bounding box center [451, 120] width 39 height 12
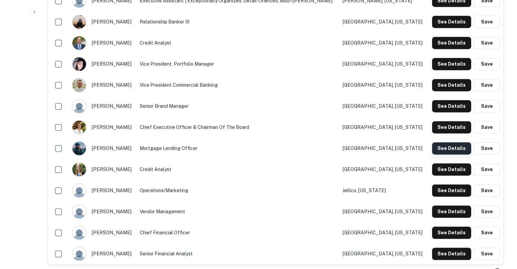
click at [449, 142] on button "See Details" at bounding box center [451, 148] width 39 height 12
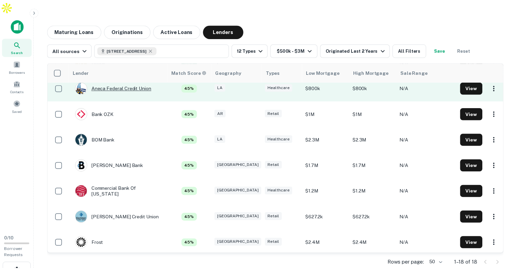
scroll to position [38, 0]
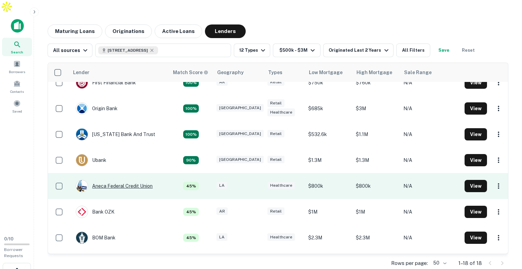
click at [104, 180] on div "Aneca Federal Credit Union" at bounding box center [114, 186] width 77 height 12
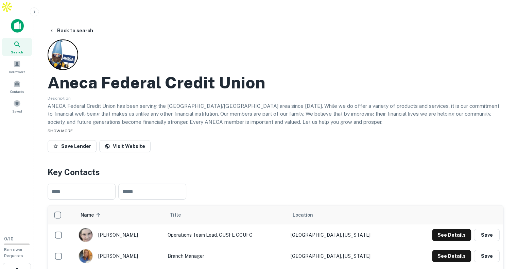
click at [53, 128] on span "SHOW MORE" at bounding box center [60, 130] width 25 height 5
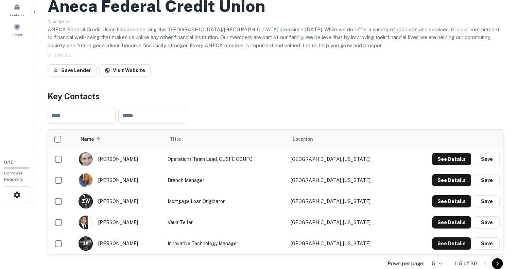
scroll to position [108, 0]
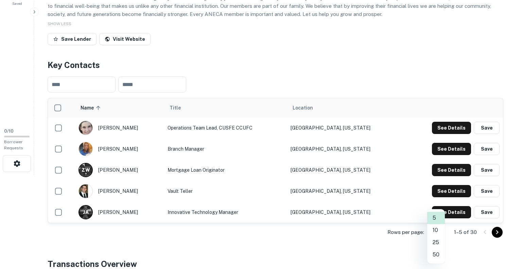
click at [438, 161] on body "Search Borrowers Contacts Saved 0 / 10 Borrower Requests Back to search Aneca F…" at bounding box center [261, 26] width 522 height 269
click at [442, 253] on li "50" at bounding box center [436, 254] width 18 height 12
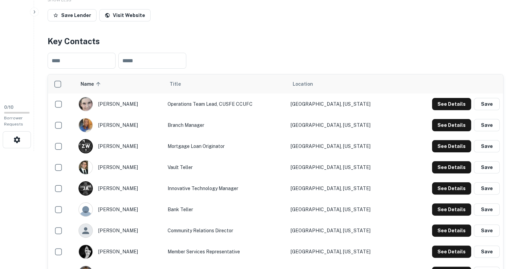
scroll to position [147, 0]
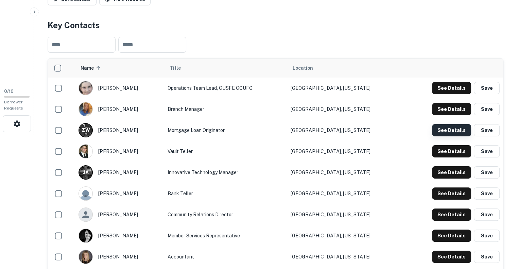
click at [448, 124] on button "See Details" at bounding box center [451, 130] width 39 height 12
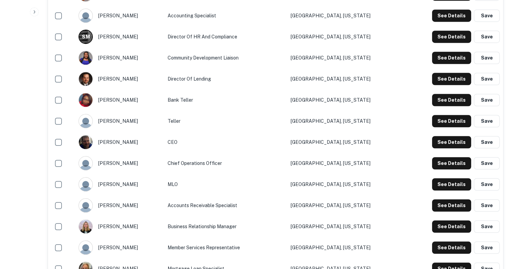
scroll to position [514, 0]
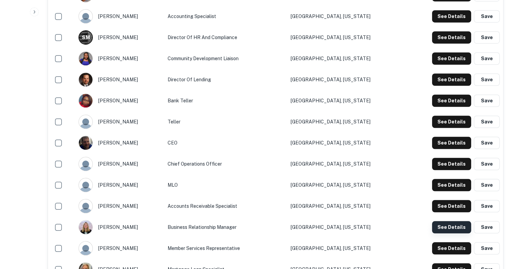
click at [445, 221] on button "See Details" at bounding box center [451, 227] width 39 height 12
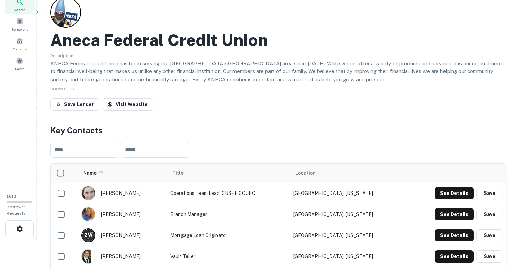
scroll to position [0, 0]
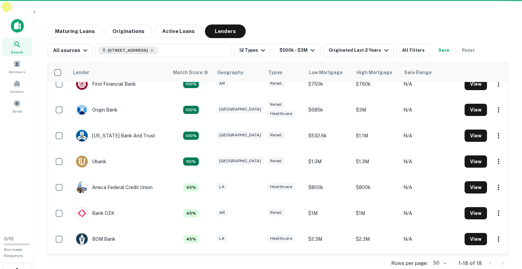
scroll to position [38, 0]
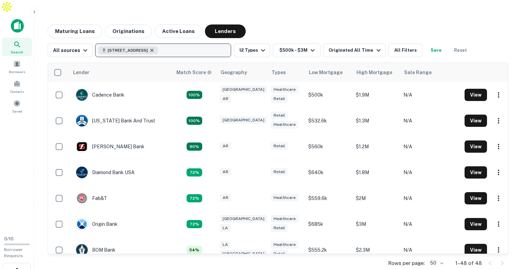
click at [154, 49] on icon "button" at bounding box center [152, 50] width 3 height 3
click at [161, 46] on p "Enter addresses, locations or lender names" at bounding box center [156, 50] width 110 height 8
type input "**********"
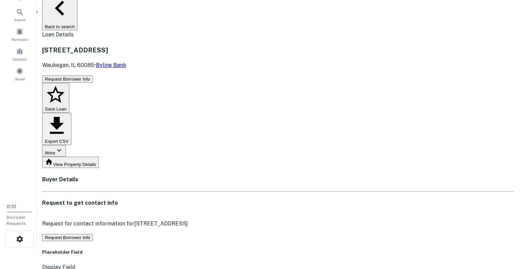
scroll to position [33, 0]
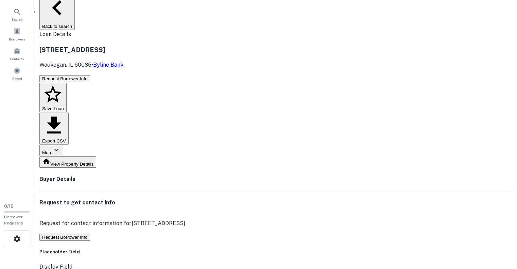
click at [90, 233] on button "Request Borrower Info" at bounding box center [64, 236] width 51 height 7
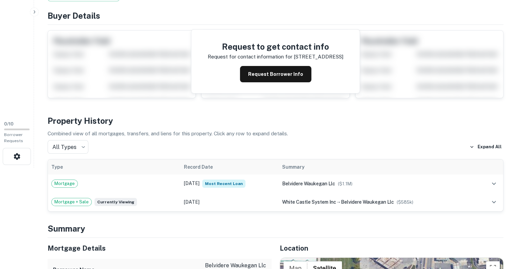
scroll to position [116, 0]
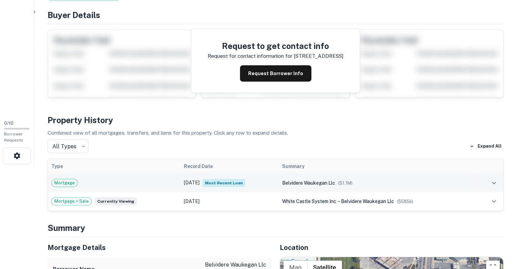
click at [180, 174] on td "[DATE] Most Recent Loan" at bounding box center [229, 183] width 98 height 18
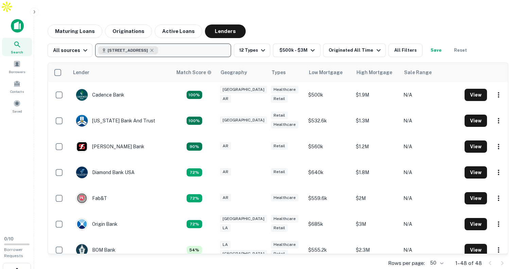
click at [185, 43] on button "[STREET_ADDRESS]" at bounding box center [163, 50] width 136 height 14
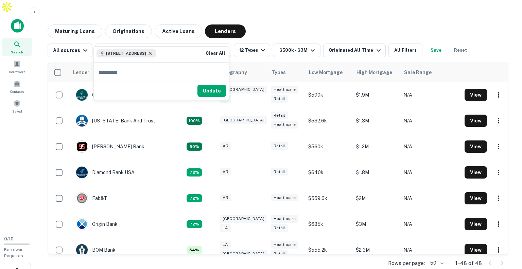
click at [152, 53] on icon at bounding box center [150, 53] width 3 height 3
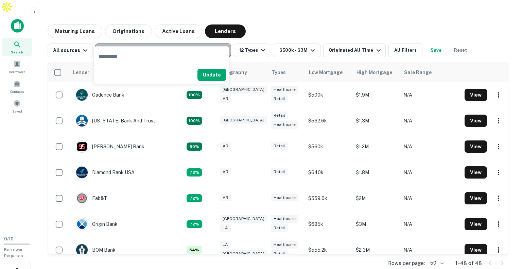
click at [158, 46] on p "Enter addresses, locations or lender names" at bounding box center [156, 50] width 110 height 8
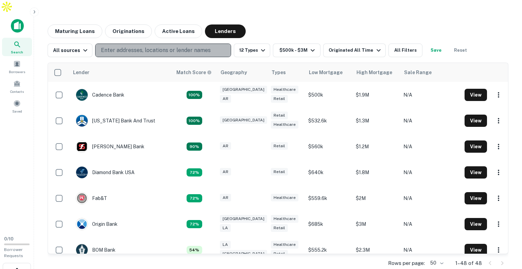
click at [152, 46] on p "Enter addresses, locations or lender names" at bounding box center [156, 50] width 110 height 8
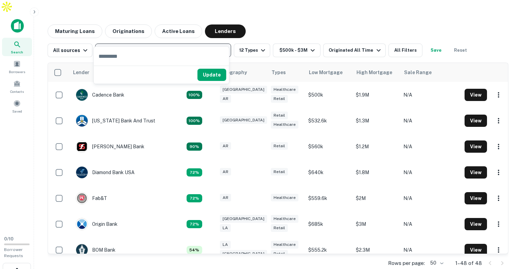
type input "**********"
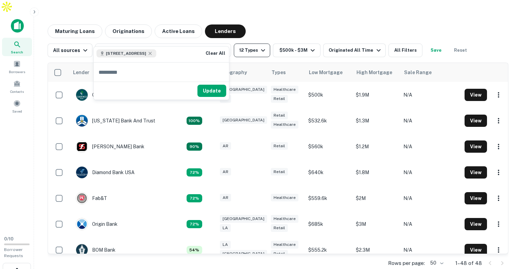
click at [249, 43] on button "12 Types" at bounding box center [252, 50] width 36 height 14
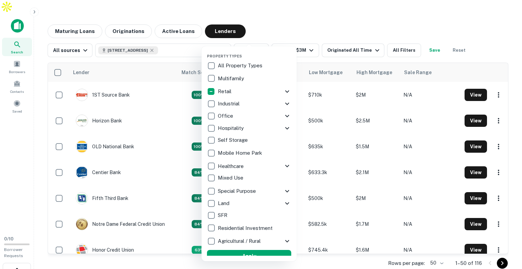
click at [285, 91] on icon at bounding box center [287, 91] width 4 height 2
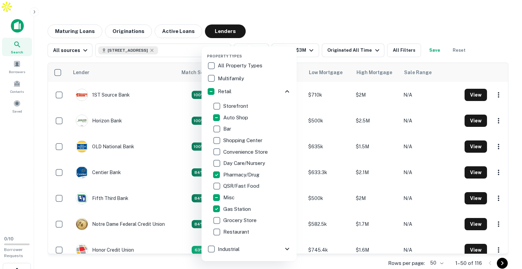
scroll to position [152, 0]
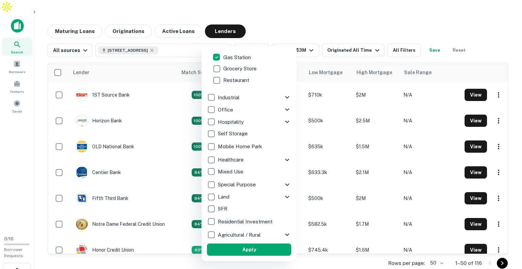
click at [255, 249] on button "Apply" at bounding box center [249, 249] width 84 height 12
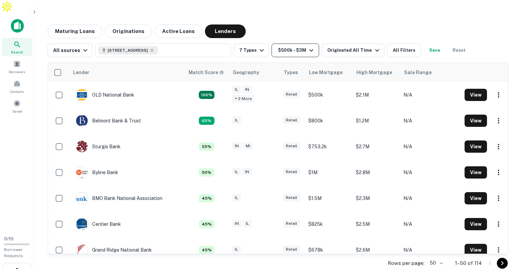
click at [297, 43] on button "$500k - $3M" at bounding box center [296, 50] width 48 height 14
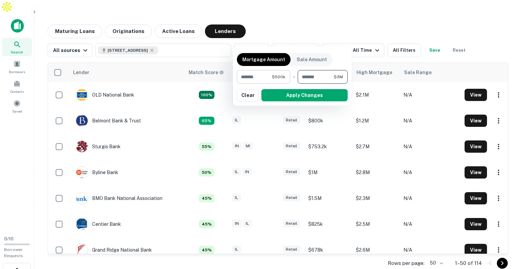
drag, startPoint x: 325, startPoint y: 76, endPoint x: 288, endPoint y: 78, distance: 37.1
click at [288, 78] on div "****** $500k ​ - ******* $3M ​" at bounding box center [292, 77] width 111 height 14
type input "*******"
click at [316, 85] on div "Mortgage Amount Sale Amount ****** $500k ​ - ******* $1.5M ​ Apply Changes Clear" at bounding box center [292, 75] width 111 height 51
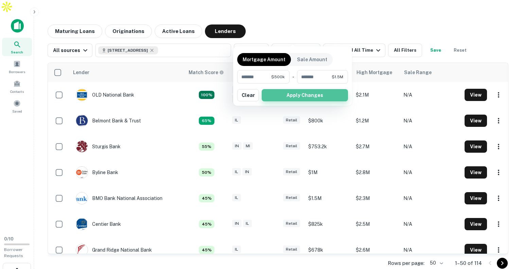
click at [309, 92] on button "Apply Changes" at bounding box center [305, 95] width 86 height 12
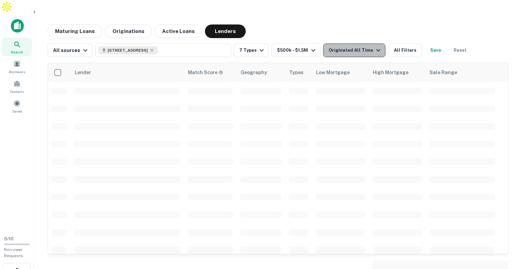
click at [355, 43] on button "Originated All Time" at bounding box center [354, 50] width 62 height 14
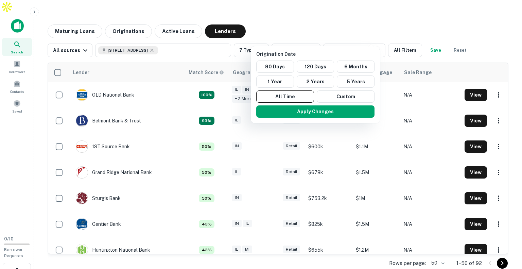
click at [373, 16] on div at bounding box center [261, 134] width 522 height 269
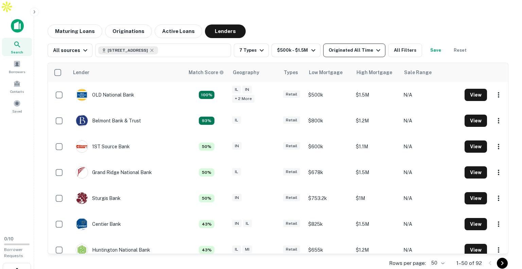
click at [361, 46] on div "Originated All Time" at bounding box center [356, 50] width 54 height 8
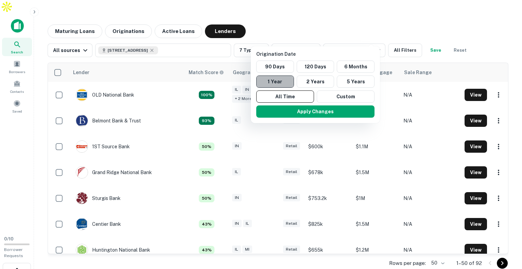
click at [281, 83] on button "1 Year" at bounding box center [275, 81] width 38 height 12
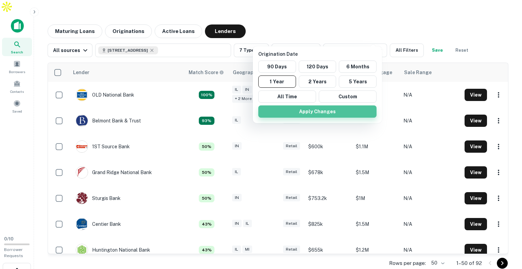
click at [299, 110] on button "Apply Changes" at bounding box center [317, 111] width 118 height 12
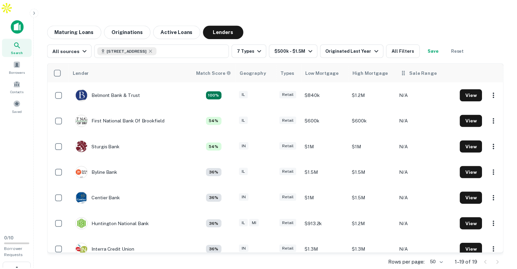
scroll to position [0, 0]
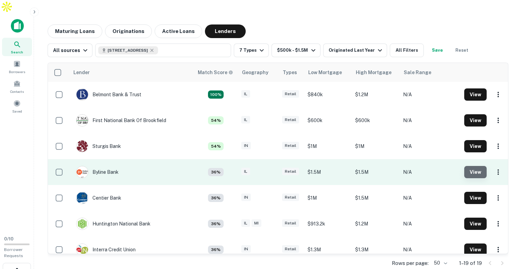
click at [474, 166] on button "View" at bounding box center [475, 172] width 22 height 12
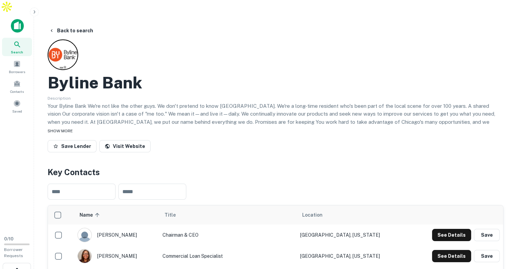
click at [69, 128] on span "SHOW MORE" at bounding box center [60, 130] width 25 height 5
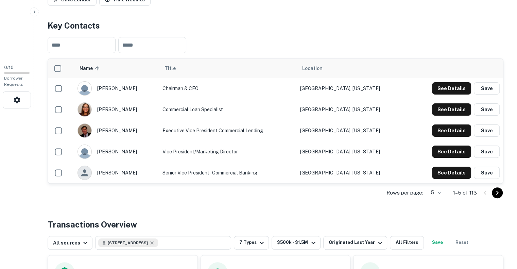
scroll to position [170, 0]
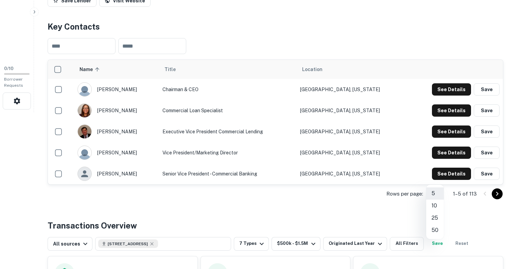
drag, startPoint x: 432, startPoint y: 179, endPoint x: 433, endPoint y: 226, distance: 46.6
drag, startPoint x: 433, startPoint y: 226, endPoint x: 442, endPoint y: 217, distance: 12.7
click at [442, 217] on li "25" at bounding box center [435, 218] width 18 height 12
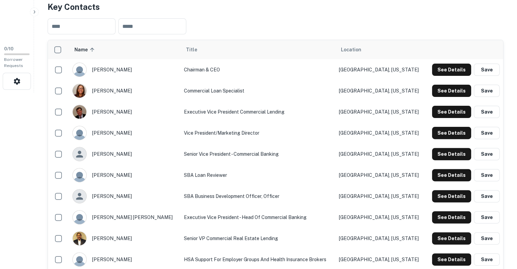
scroll to position [144, 0]
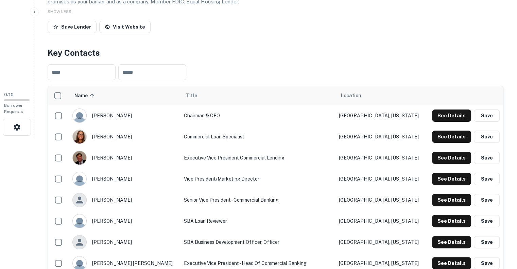
click at [155, 68] on div "​ ​" at bounding box center [276, 72] width 456 height 27
drag, startPoint x: 166, startPoint y: 58, endPoint x: 291, endPoint y: 44, distance: 125.5
click at [291, 47] on h4 "Key Contacts" at bounding box center [276, 53] width 456 height 12
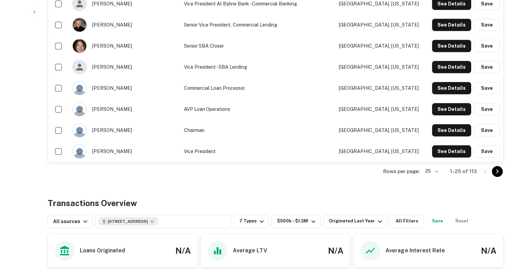
scroll to position [620, 0]
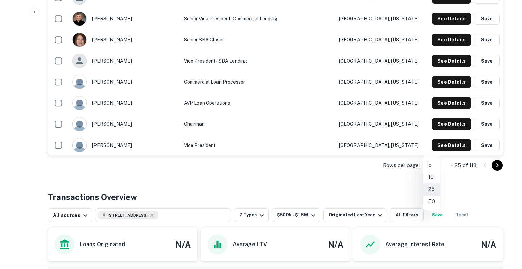
click at [430, 198] on li "50" at bounding box center [432, 201] width 18 height 12
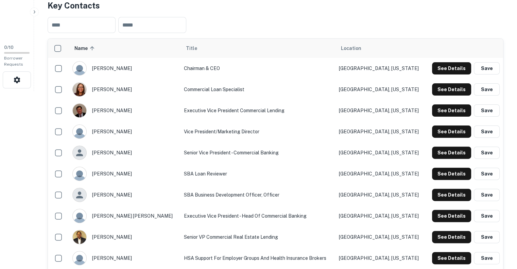
scroll to position [188, 0]
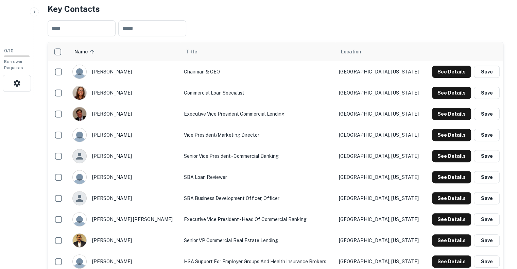
click at [240, 103] on td "Executive Vice President Commercial Lending" at bounding box center [257, 113] width 155 height 21
click at [447, 108] on button "See Details" at bounding box center [451, 114] width 39 height 12
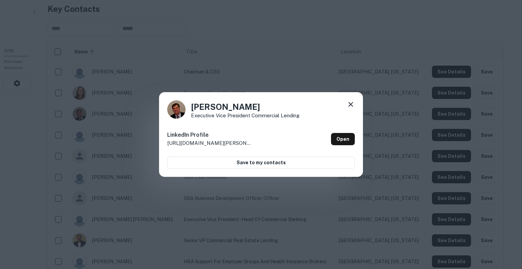
click at [353, 100] on icon at bounding box center [351, 104] width 8 height 8
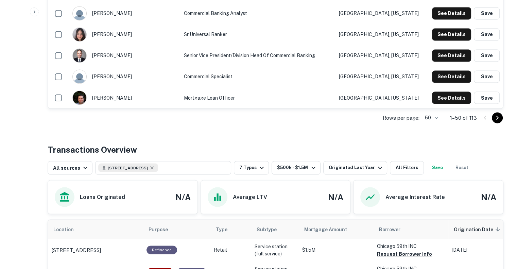
scroll to position [1195, 0]
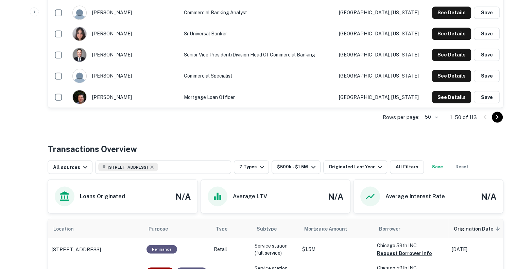
click at [194, 86] on td "Mortgage Loan Officer" at bounding box center [257, 96] width 155 height 21
click at [440, 91] on button "See Details" at bounding box center [451, 97] width 39 height 12
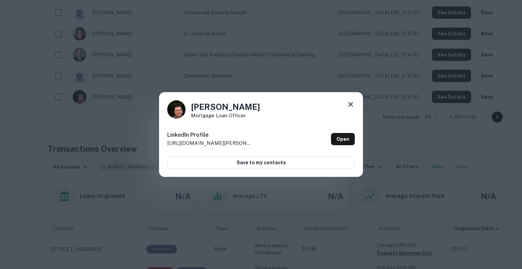
click at [226, 146] on p "http://www.linkedin.com/in/joseph-tracy-63752b145" at bounding box center [209, 143] width 85 height 8
click at [211, 140] on p "http://www.linkedin.com/in/joseph-tracy-63752b145" at bounding box center [209, 143] width 85 height 8
click at [349, 103] on icon at bounding box center [350, 104] width 5 height 5
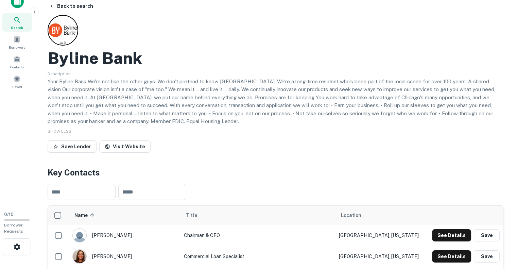
scroll to position [26, 0]
